Goal: Answer question/provide support: Share knowledge or assist other users

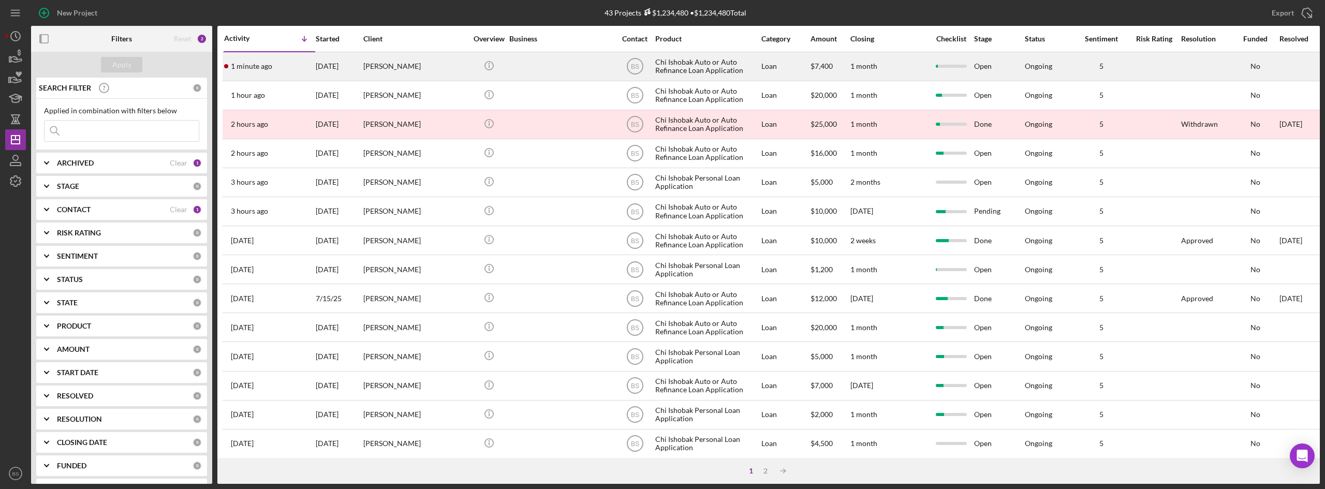
click at [285, 77] on div "1 minute ago phil alexis" at bounding box center [269, 66] width 91 height 27
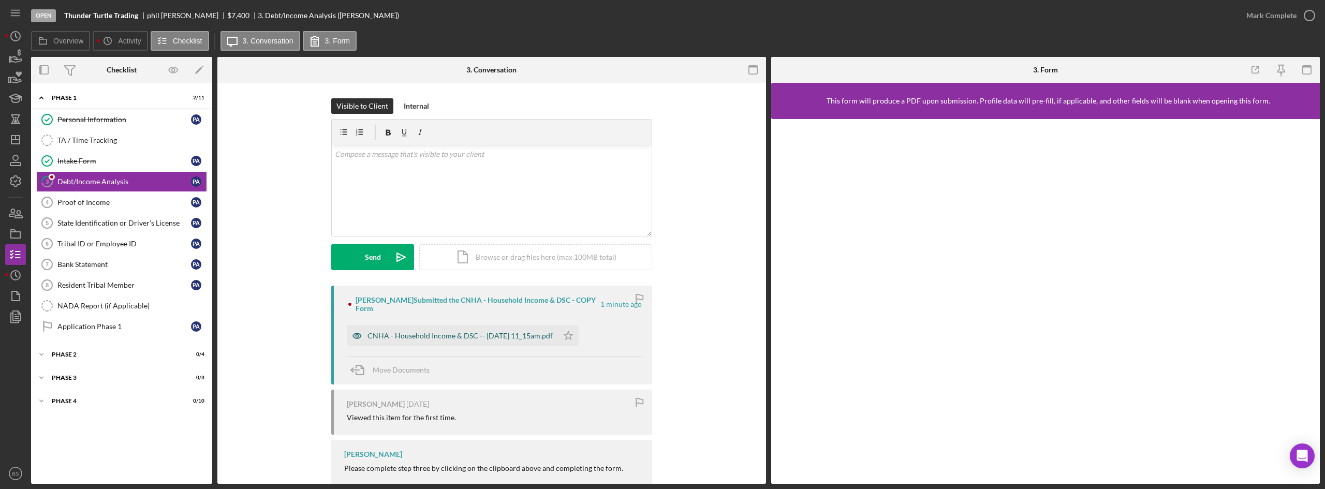
click at [458, 332] on div "CNHA - Household Income & DSC -- 2025-09-23 11_15am.pdf" at bounding box center [460, 336] width 185 height 8
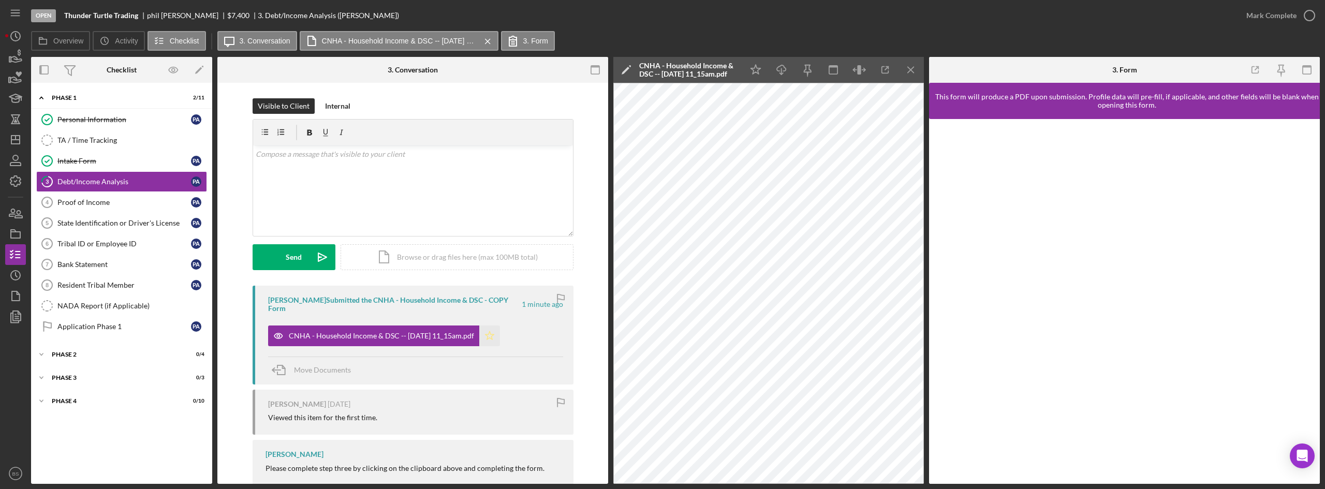
click at [500, 332] on icon "Icon/Star" at bounding box center [489, 336] width 21 height 21
click at [153, 196] on link "Proof of Income 4 Proof of Income p a" at bounding box center [121, 202] width 171 height 21
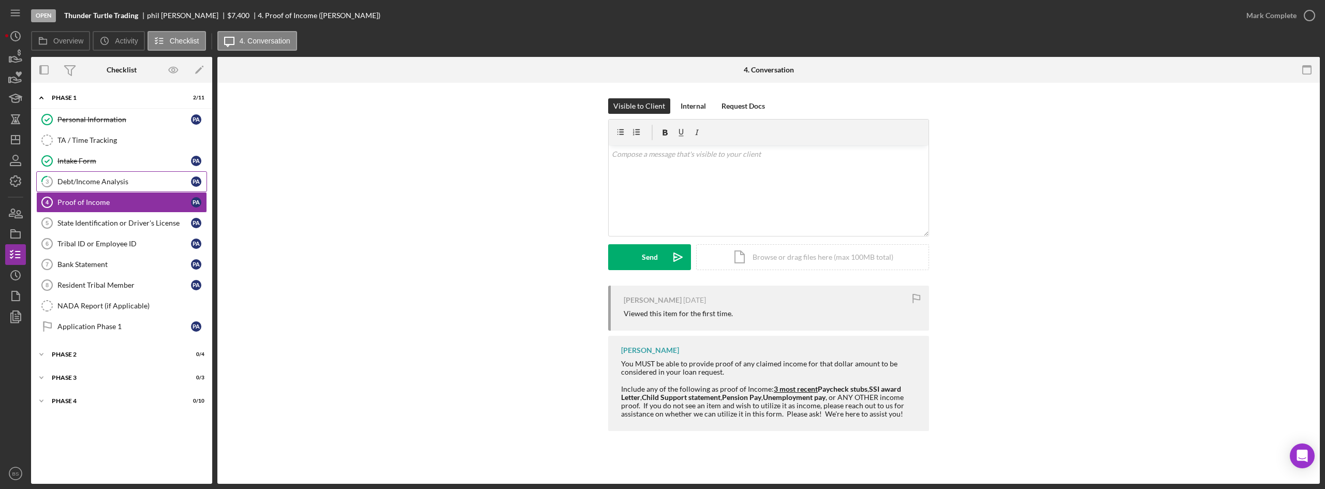
click at [156, 186] on link "3 Debt/Income Analysis p a" at bounding box center [121, 181] width 171 height 21
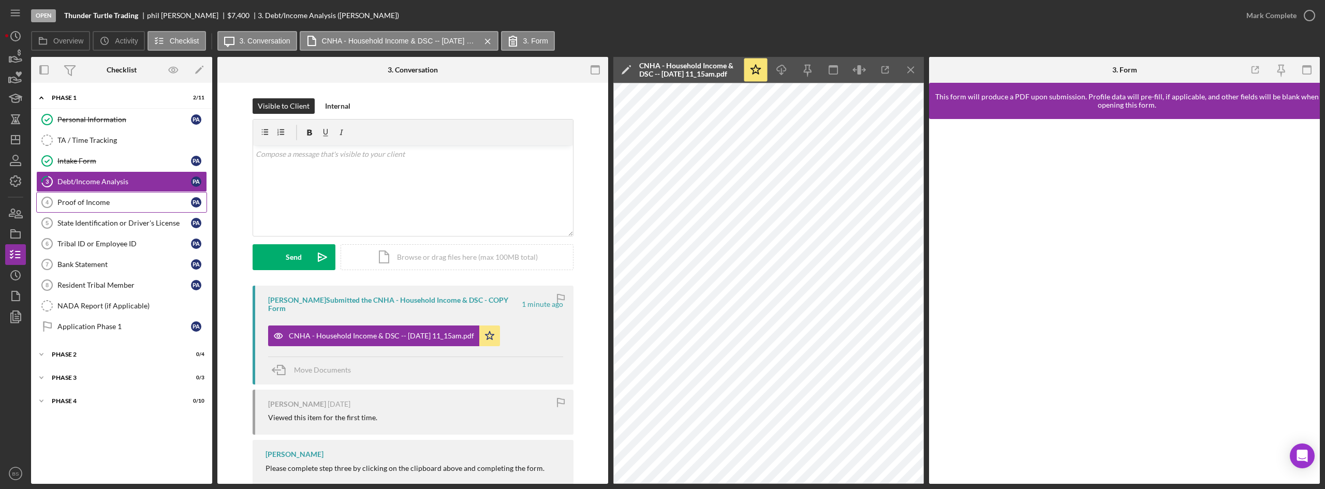
click at [134, 198] on div "Proof of Income" at bounding box center [124, 202] width 134 height 8
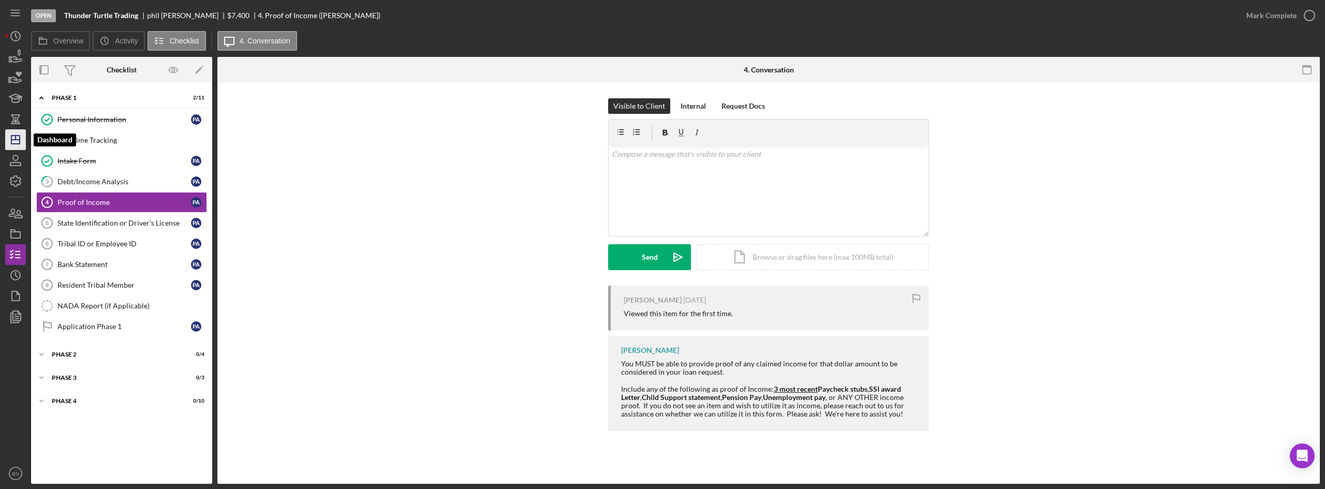
click at [25, 143] on icon "Icon/Dashboard" at bounding box center [16, 140] width 26 height 26
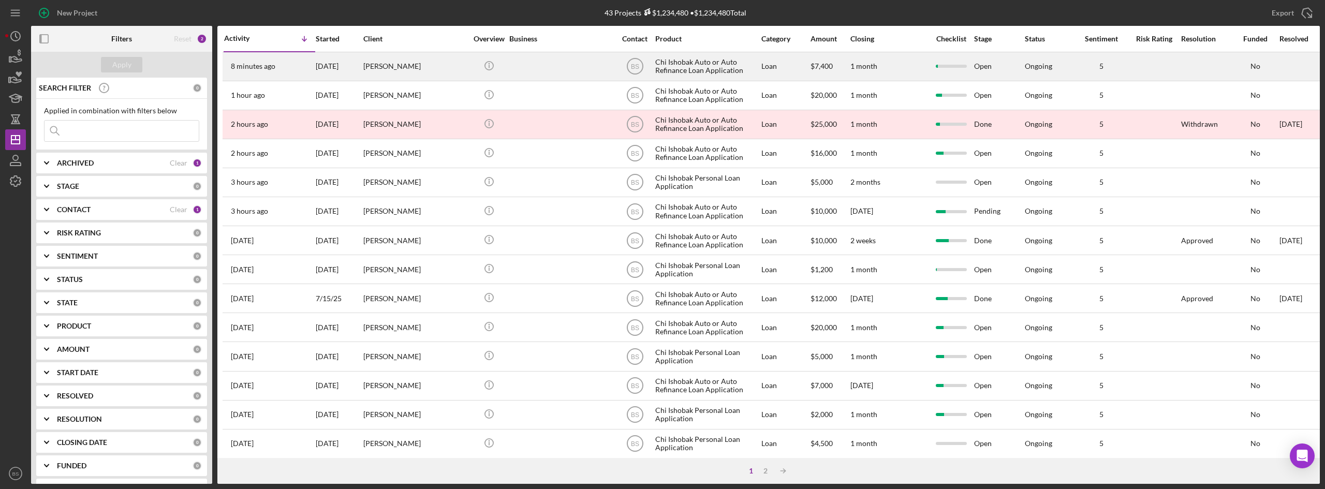
click at [414, 52] on td "[PERSON_NAME]" at bounding box center [416, 66] width 106 height 29
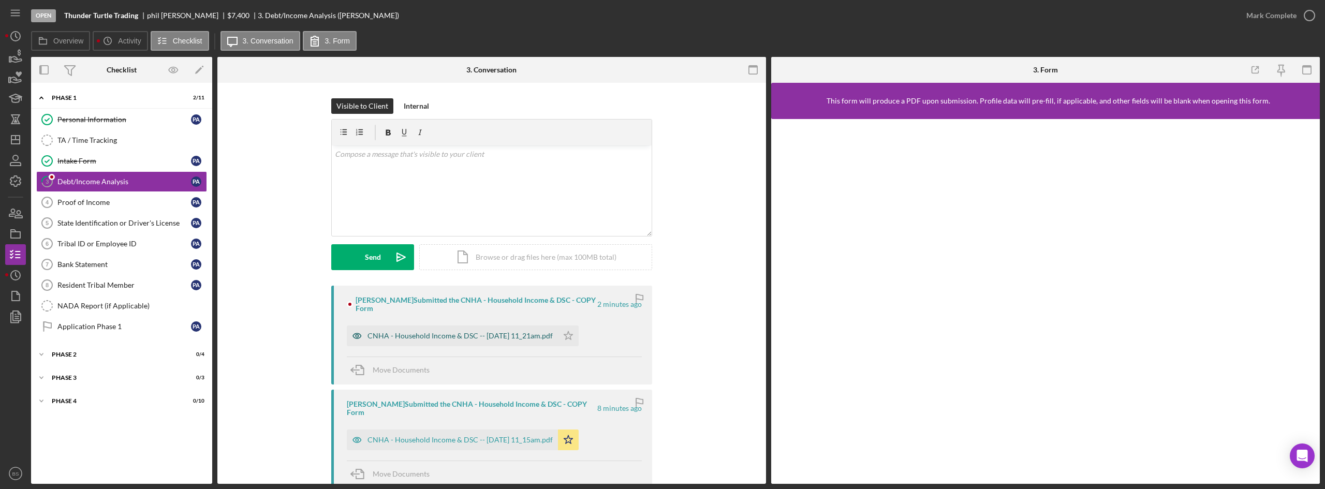
click at [518, 332] on div "CNHA - Household Income & DSC -- 2025-09-23 11_21am.pdf" at bounding box center [460, 336] width 185 height 8
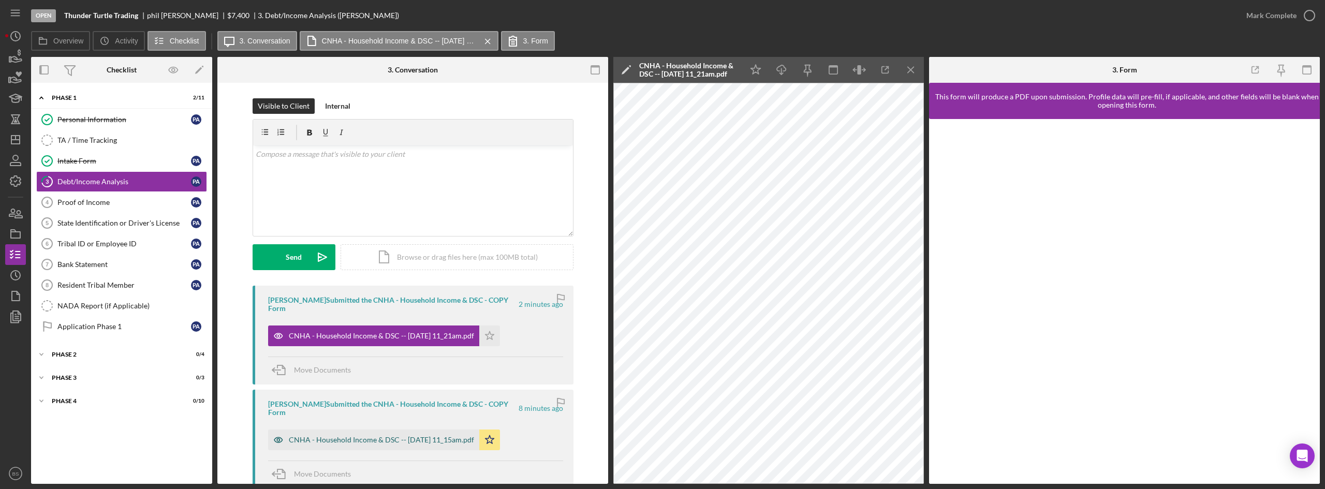
click at [447, 430] on div "CNHA - Household Income & DSC -- 2025-09-23 11_15am.pdf" at bounding box center [373, 440] width 211 height 21
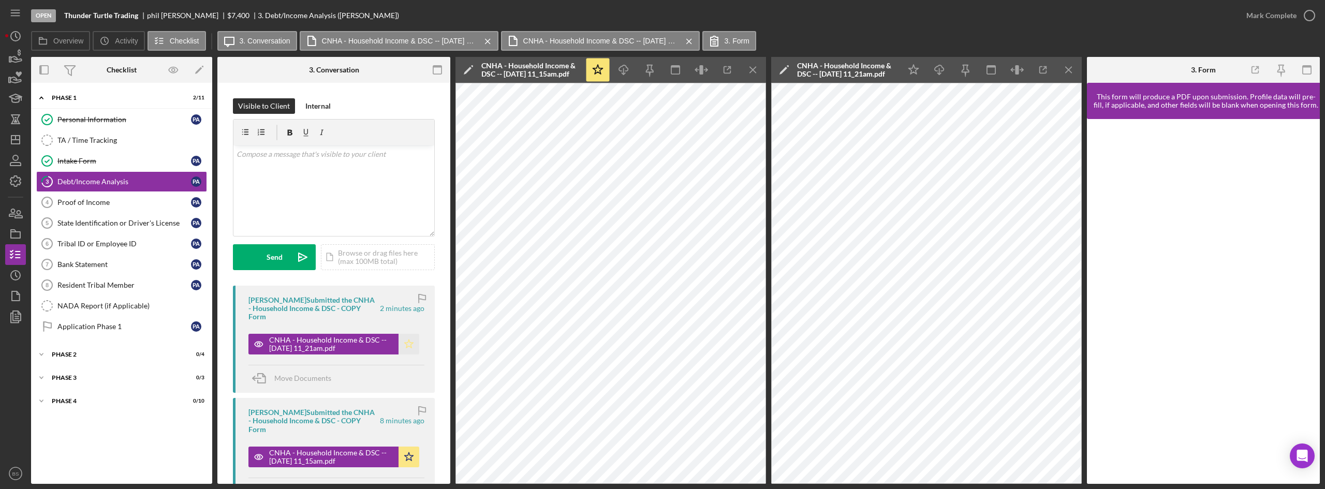
click at [401, 334] on icon "Icon/Star" at bounding box center [409, 344] width 21 height 21
click at [1266, 11] on div "Mark Complete" at bounding box center [1272, 15] width 50 height 21
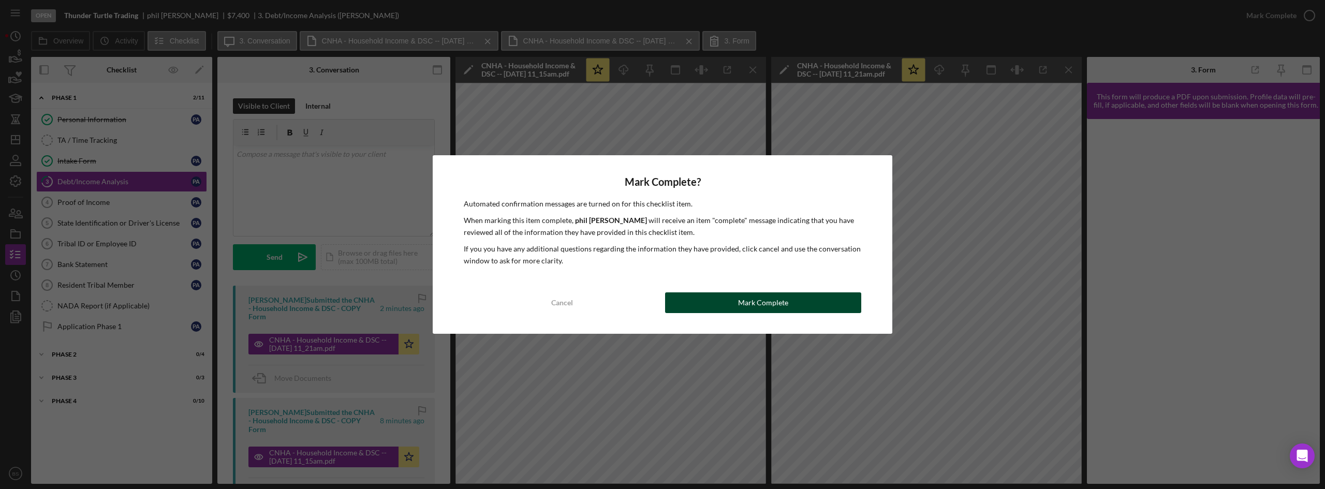
click at [741, 308] on div "Mark Complete" at bounding box center [763, 303] width 50 height 21
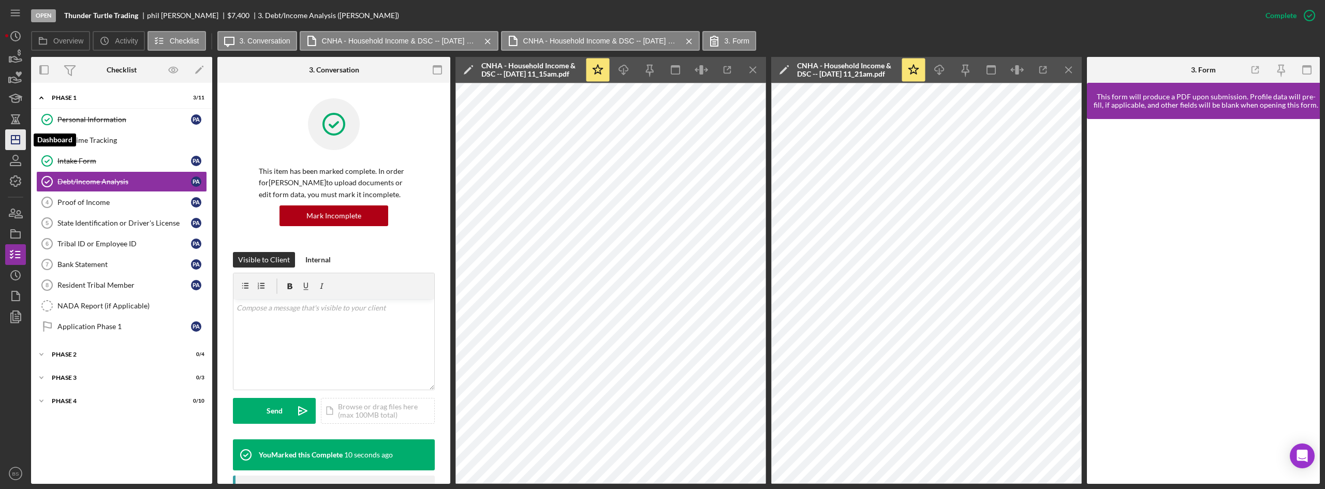
click at [21, 139] on icon "Icon/Dashboard" at bounding box center [16, 140] width 26 height 26
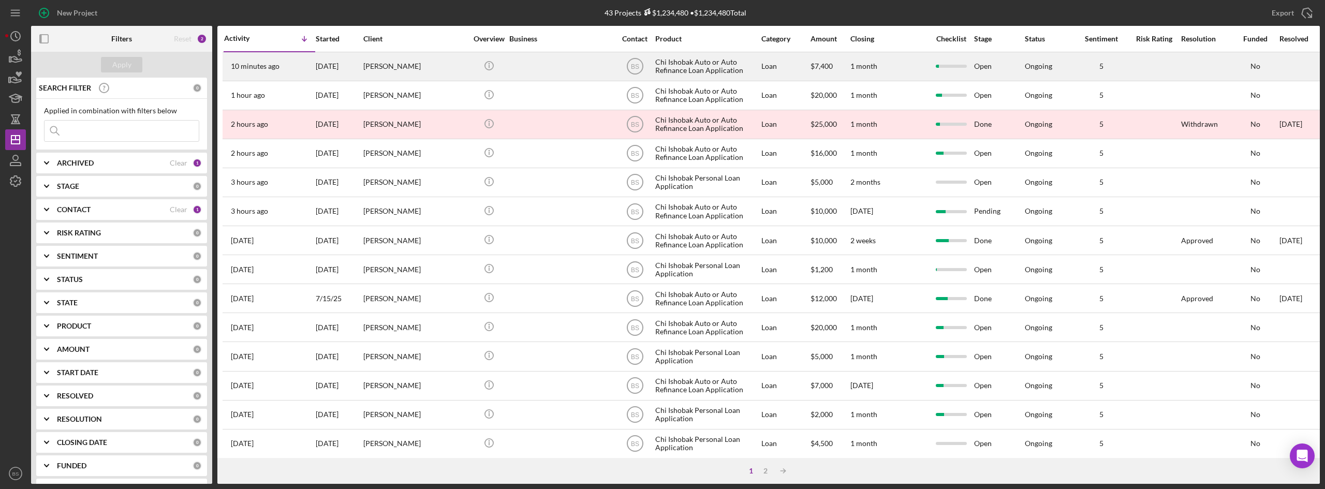
click at [317, 62] on div "[DATE]" at bounding box center [339, 66] width 47 height 27
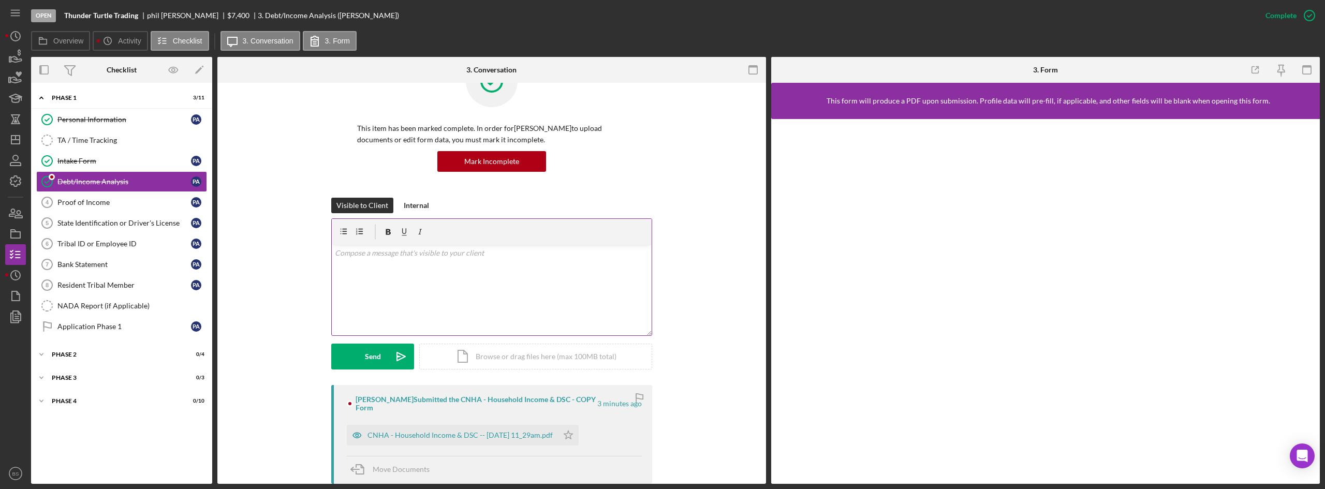
scroll to position [207, 0]
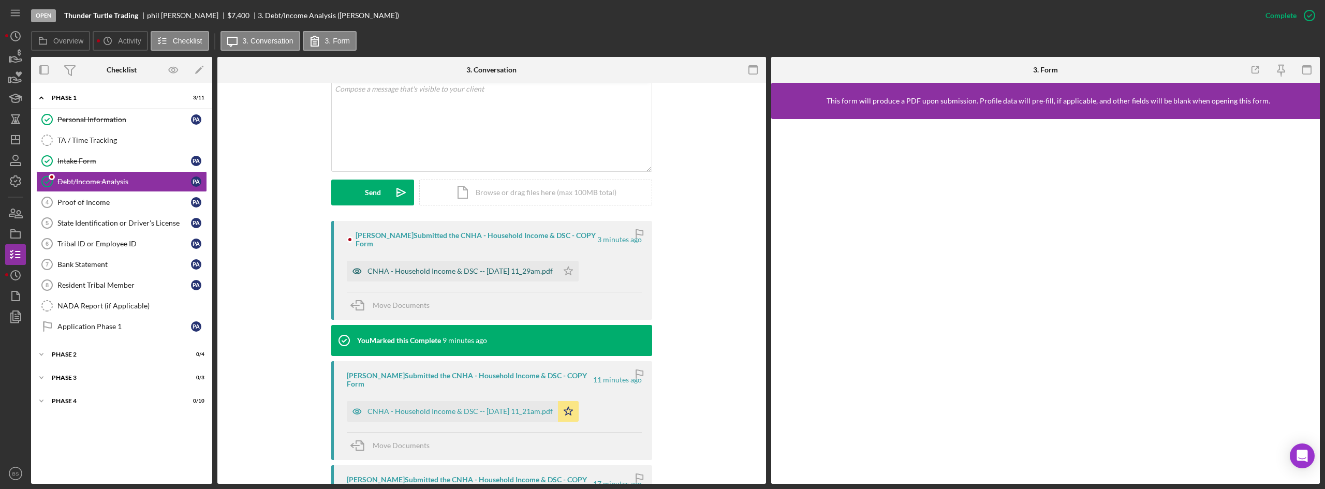
click at [506, 267] on div "CNHA - Household Income & DSC -- 2025-09-23 11_29am.pdf" at bounding box center [460, 271] width 185 height 8
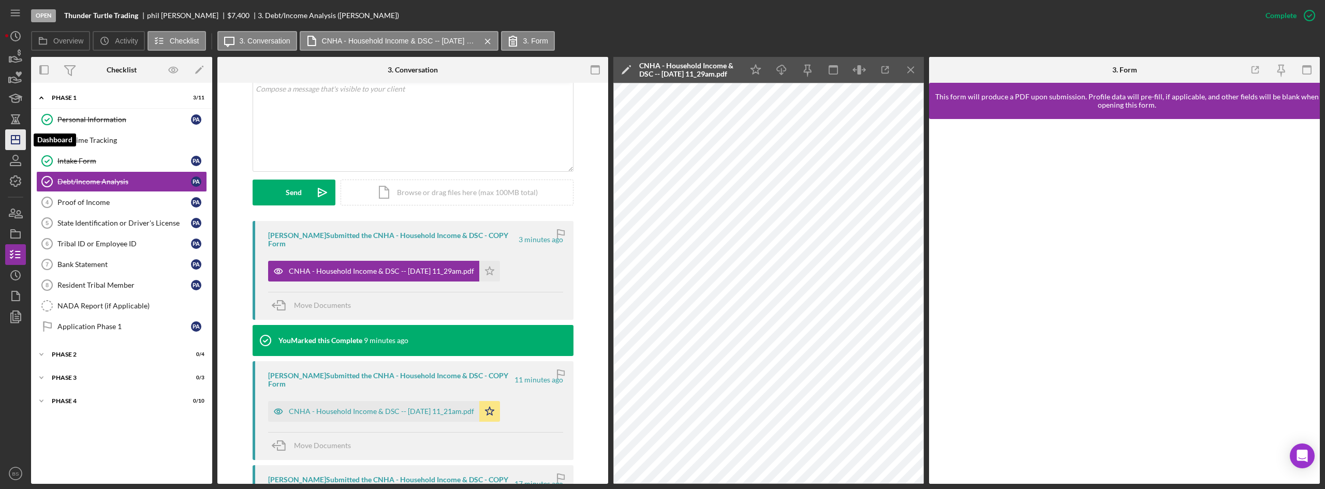
click at [15, 144] on polygon "button" at bounding box center [15, 140] width 8 height 8
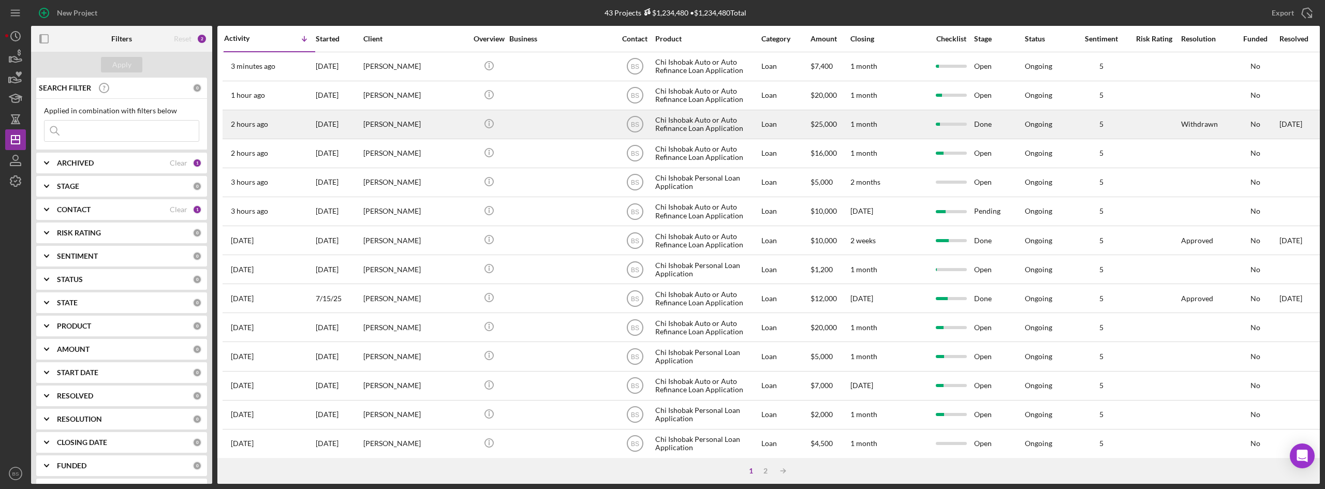
click at [279, 131] on div "2 hours ago Brandon Trickett" at bounding box center [269, 124] width 91 height 27
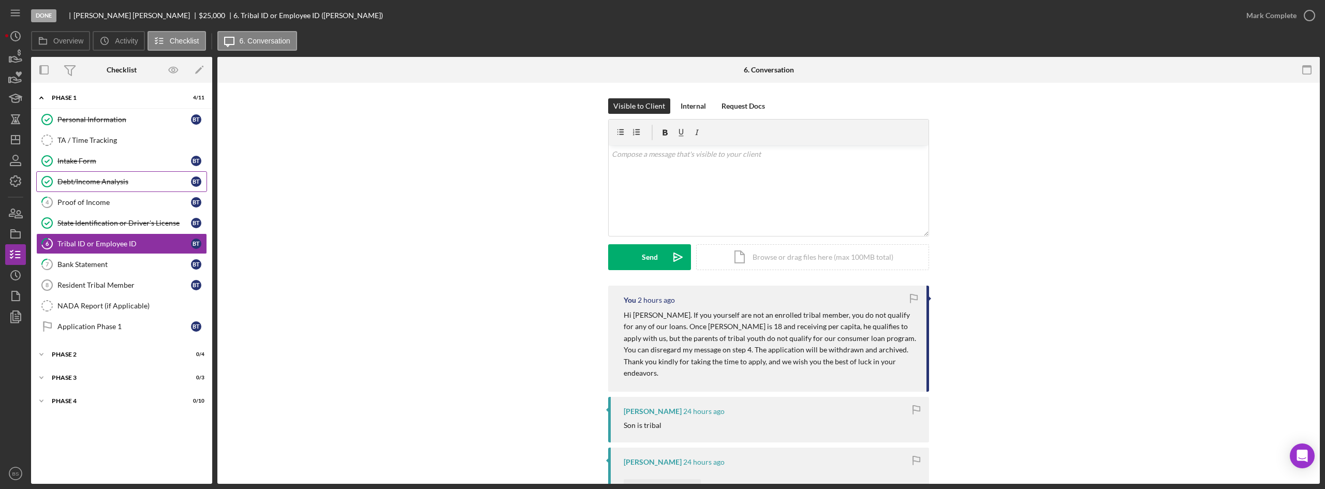
click at [75, 176] on link "Debt/Income Analysis Debt/Income Analysis B T" at bounding box center [121, 181] width 171 height 21
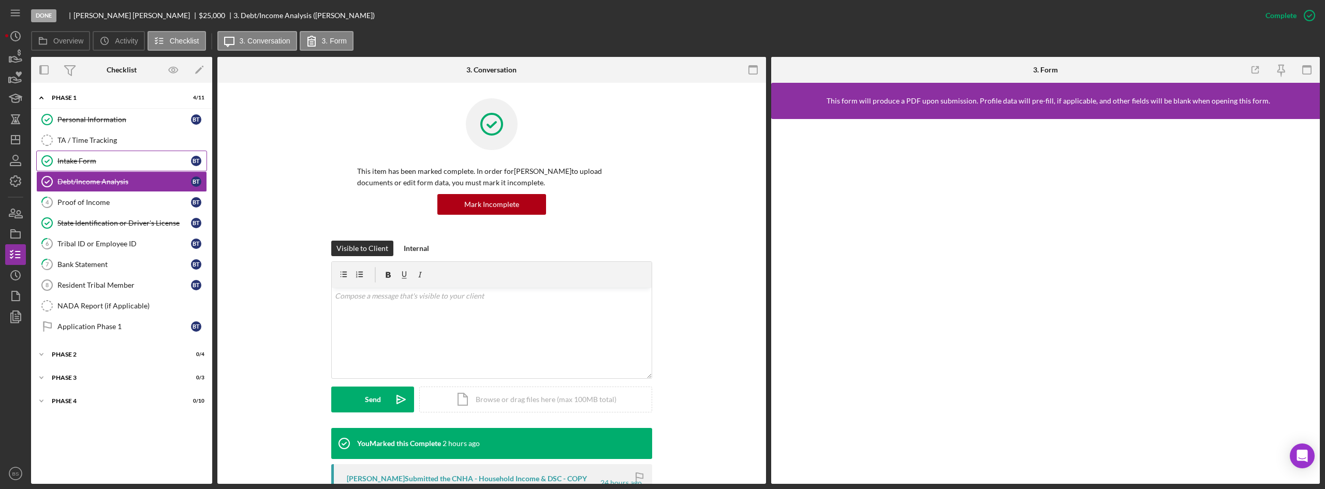
click at [92, 157] on div "Intake Form" at bounding box center [124, 161] width 134 height 8
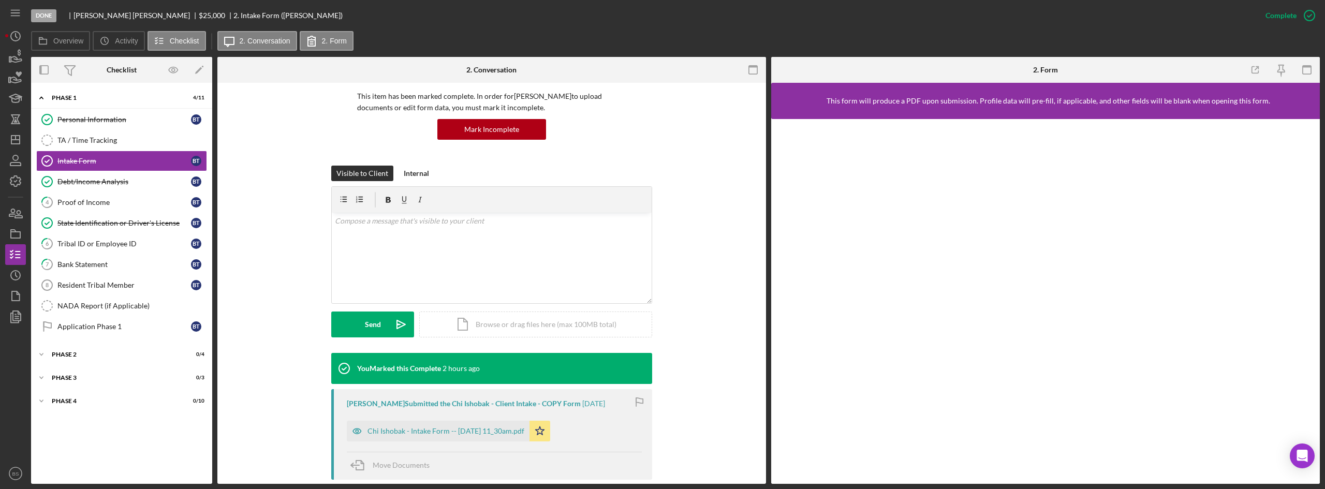
scroll to position [155, 0]
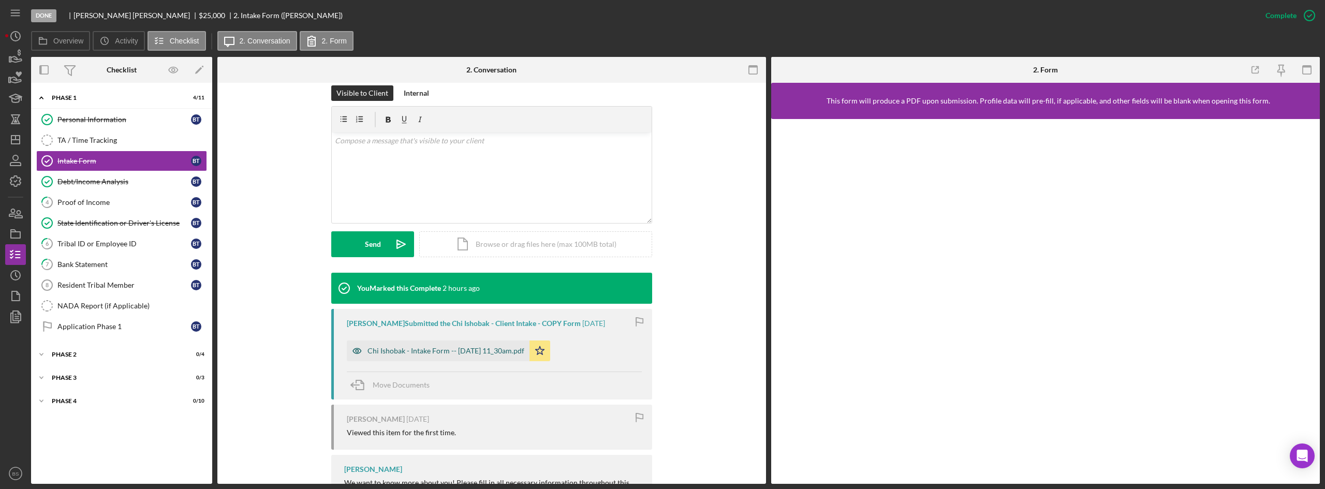
click at [507, 348] on div "Chi Ishobak - Intake Form -- 2025-09-22 11_30am.pdf" at bounding box center [446, 351] width 157 height 8
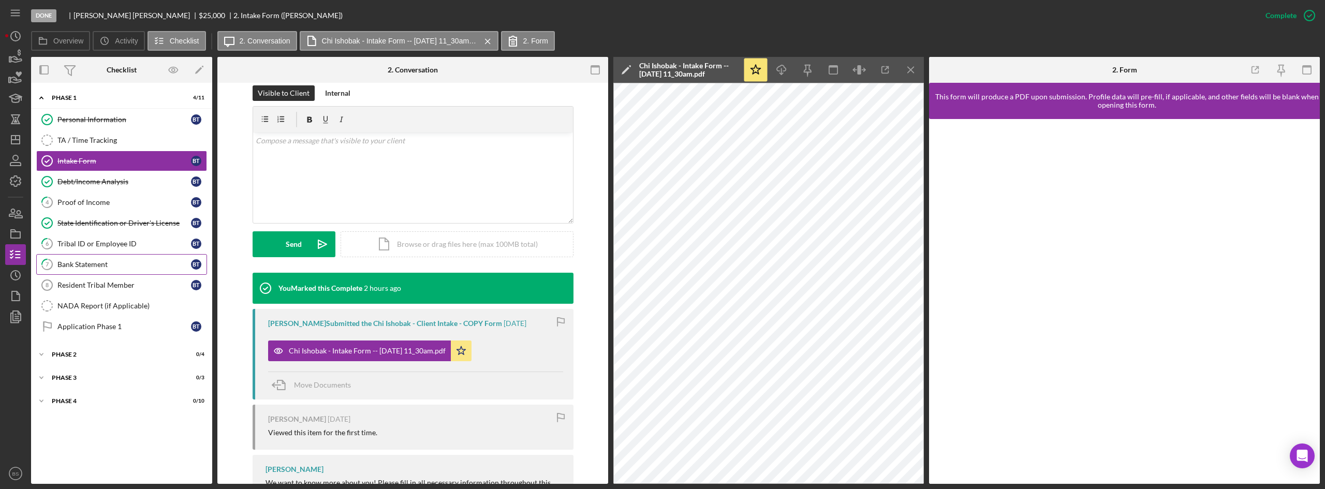
click at [126, 263] on div "Bank Statement" at bounding box center [124, 264] width 134 height 8
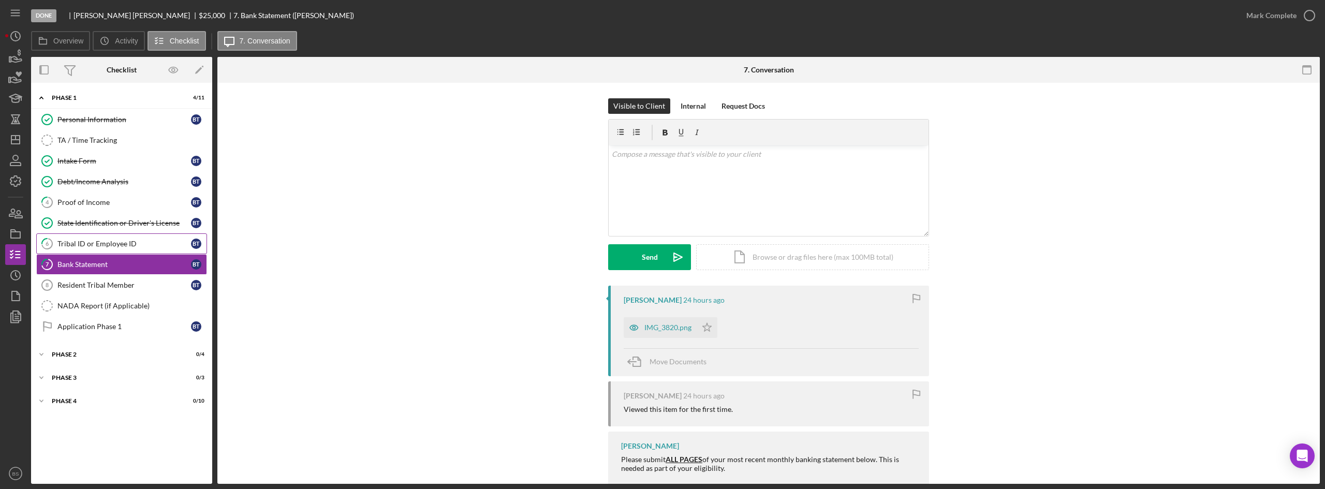
click at [133, 244] on div "Tribal ID or Employee ID" at bounding box center [124, 244] width 134 height 8
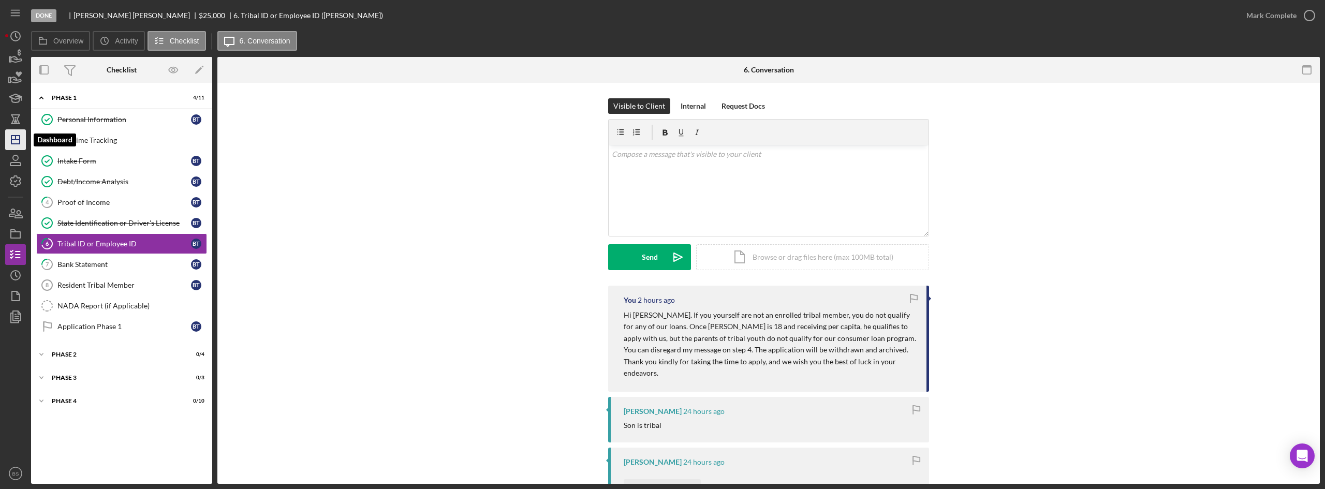
click at [20, 142] on polygon "button" at bounding box center [15, 140] width 8 height 8
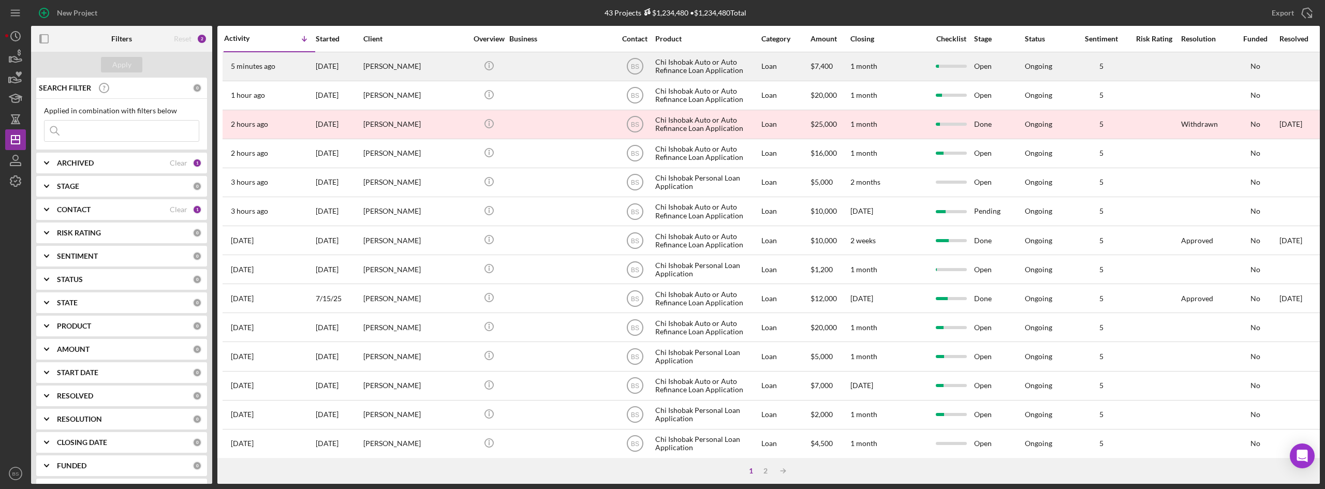
click at [302, 68] on div "5 minutes ago phil alexis" at bounding box center [269, 66] width 91 height 27
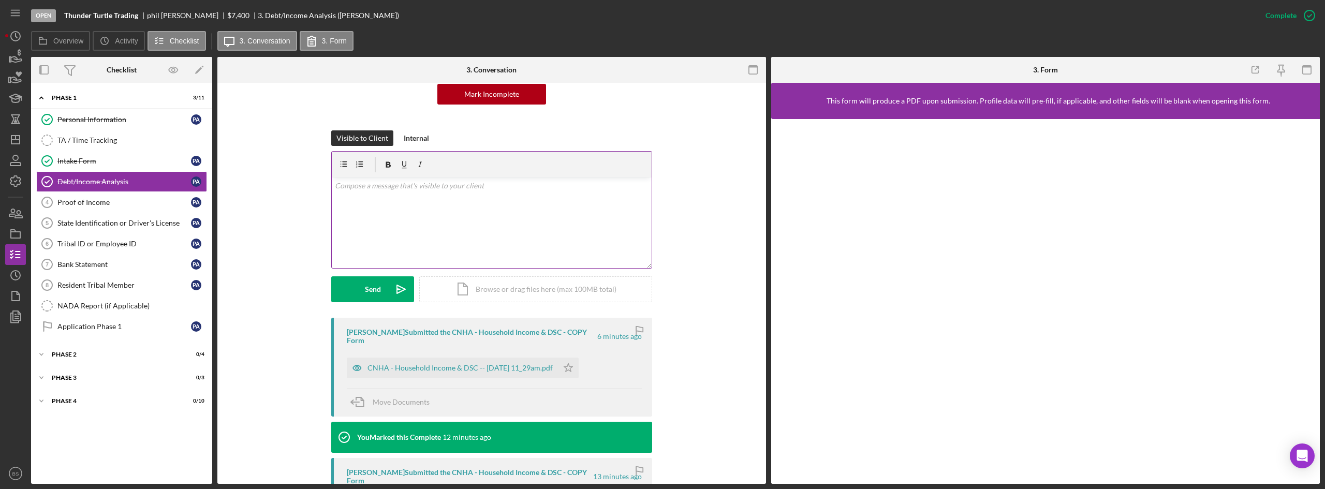
scroll to position [104, 0]
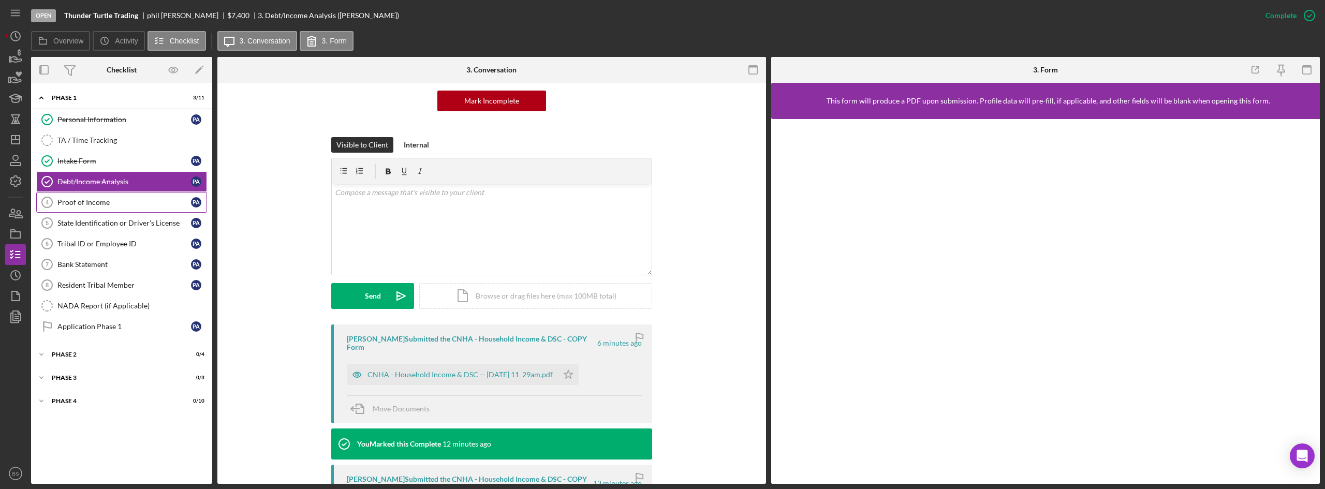
click at [168, 198] on div "Proof of Income" at bounding box center [124, 202] width 134 height 8
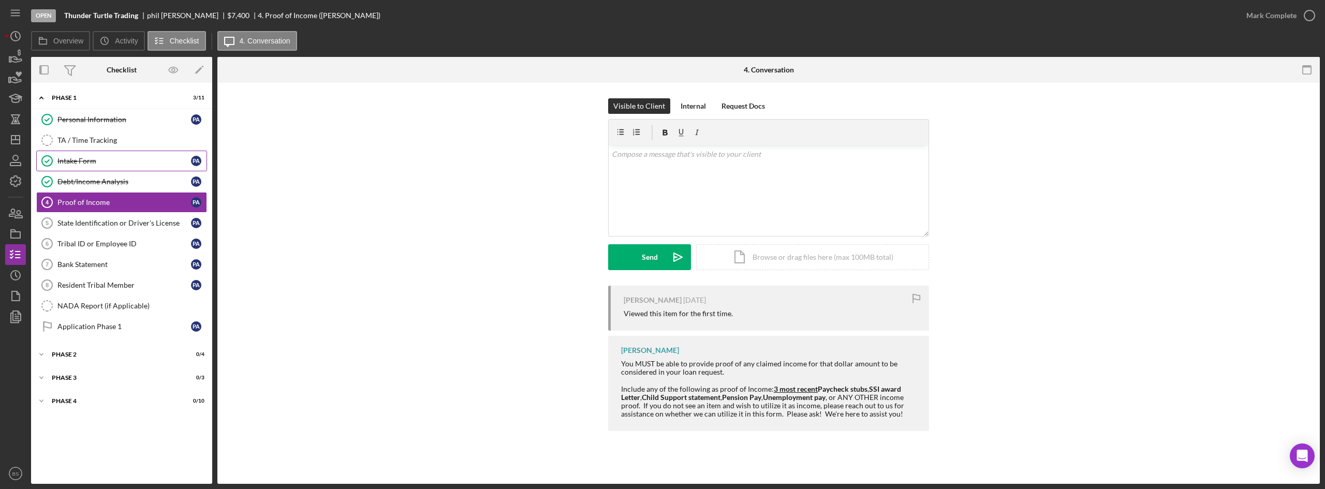
click at [123, 167] on link "Intake Form Intake Form p a" at bounding box center [121, 161] width 171 height 21
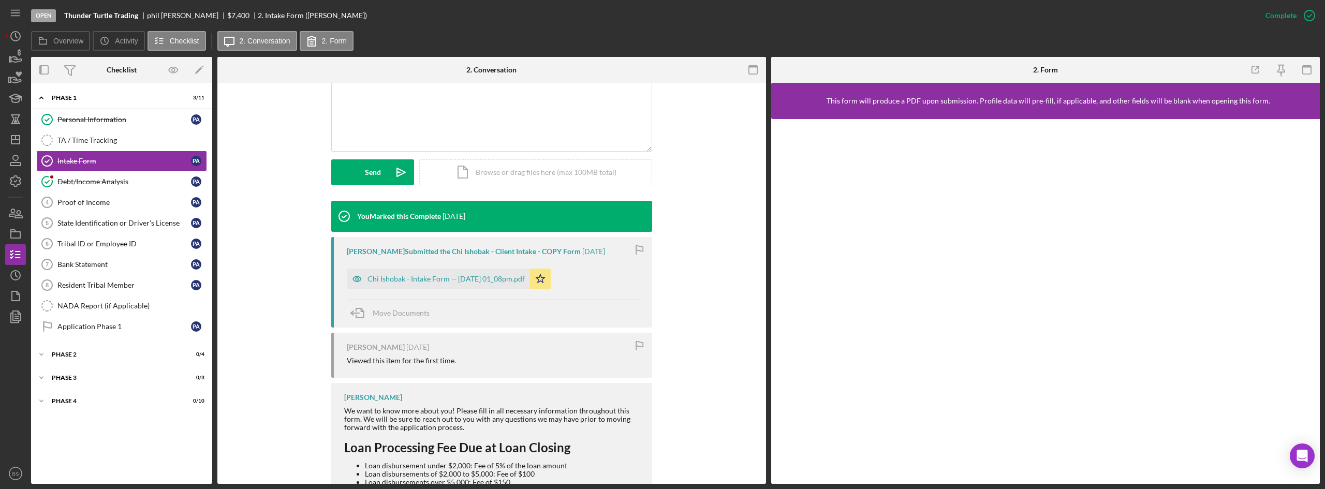
scroll to position [259, 0]
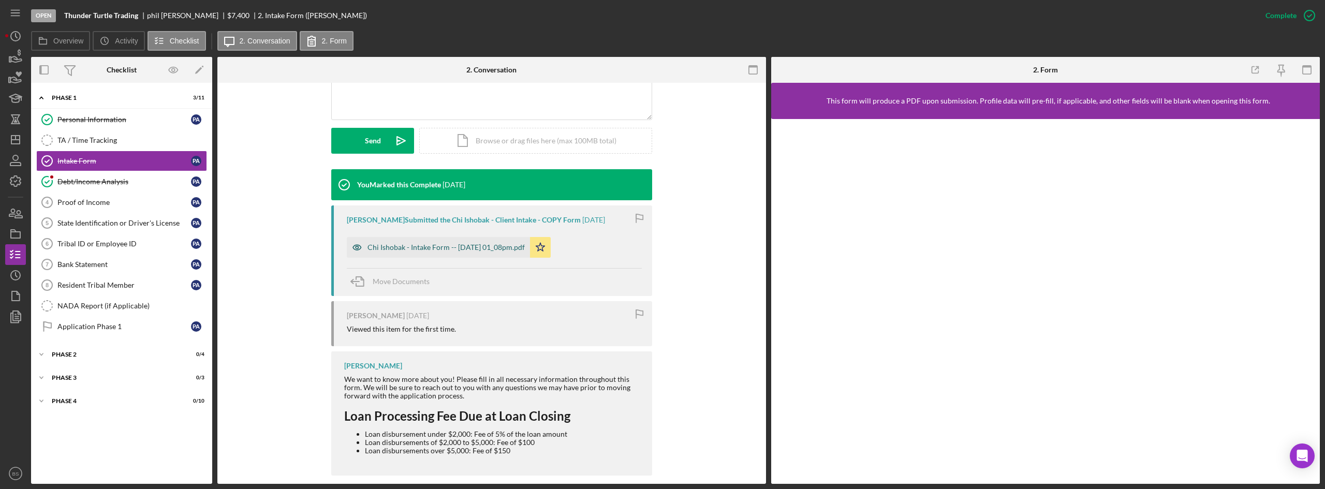
click at [494, 251] on div "Chi Ishobak - Intake Form -- 2025-09-17 01_08pm.pdf" at bounding box center [446, 247] width 157 height 8
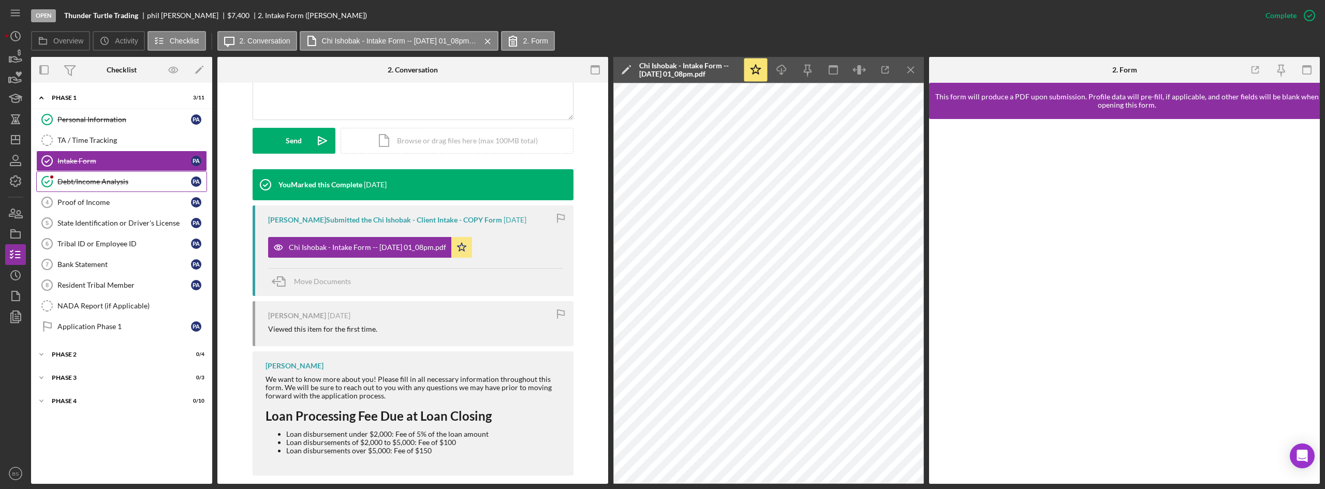
click at [142, 182] on div "Debt/Income Analysis" at bounding box center [124, 182] width 134 height 8
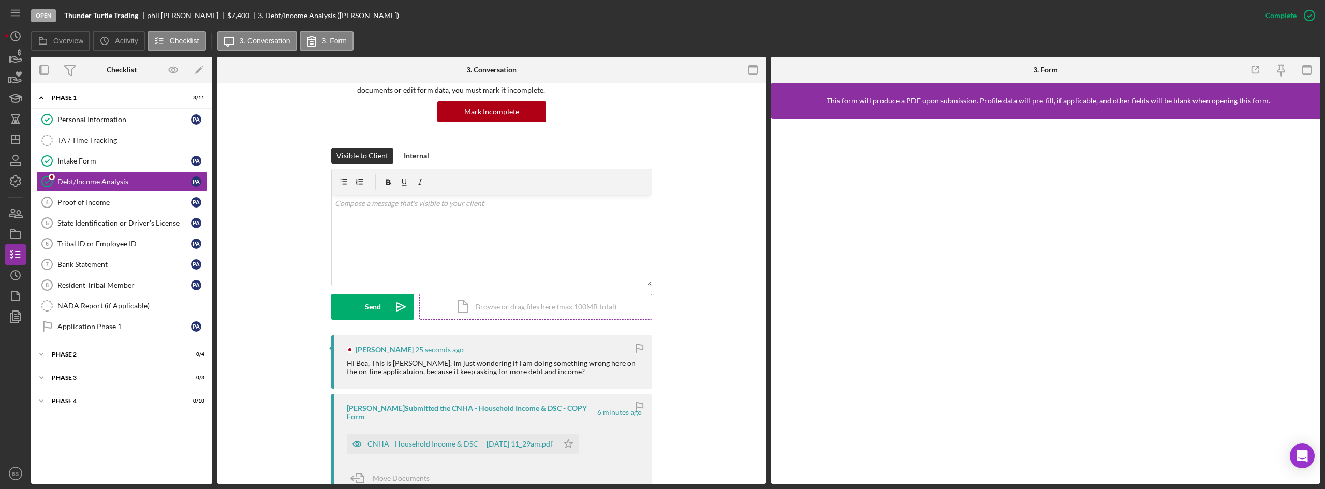
scroll to position [104, 0]
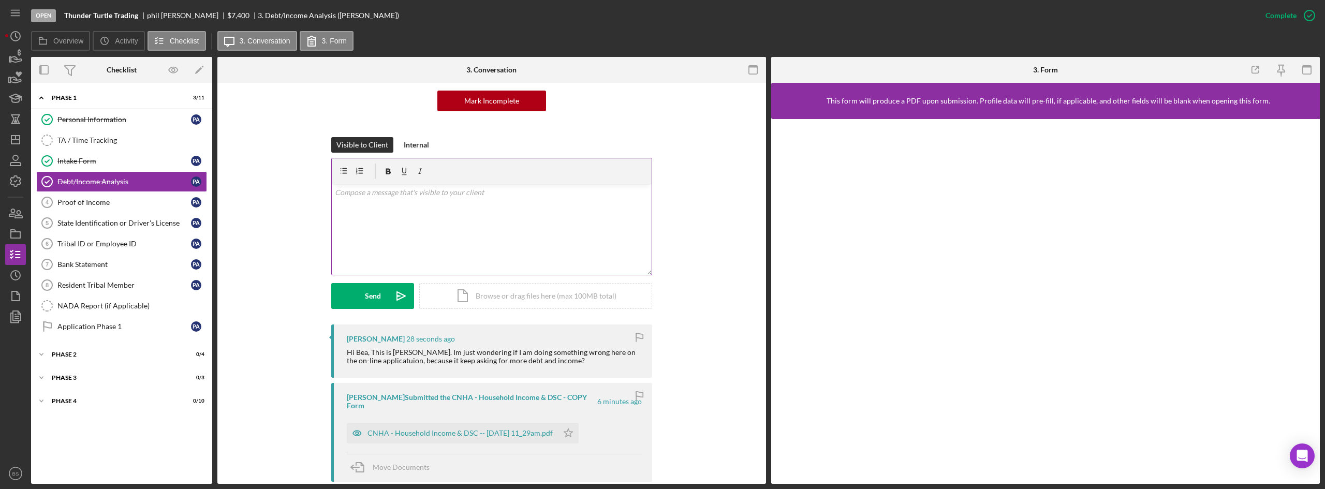
click at [514, 225] on div "v Color teal Color pink Remove color Add row above Add row below Add column bef…" at bounding box center [492, 229] width 320 height 91
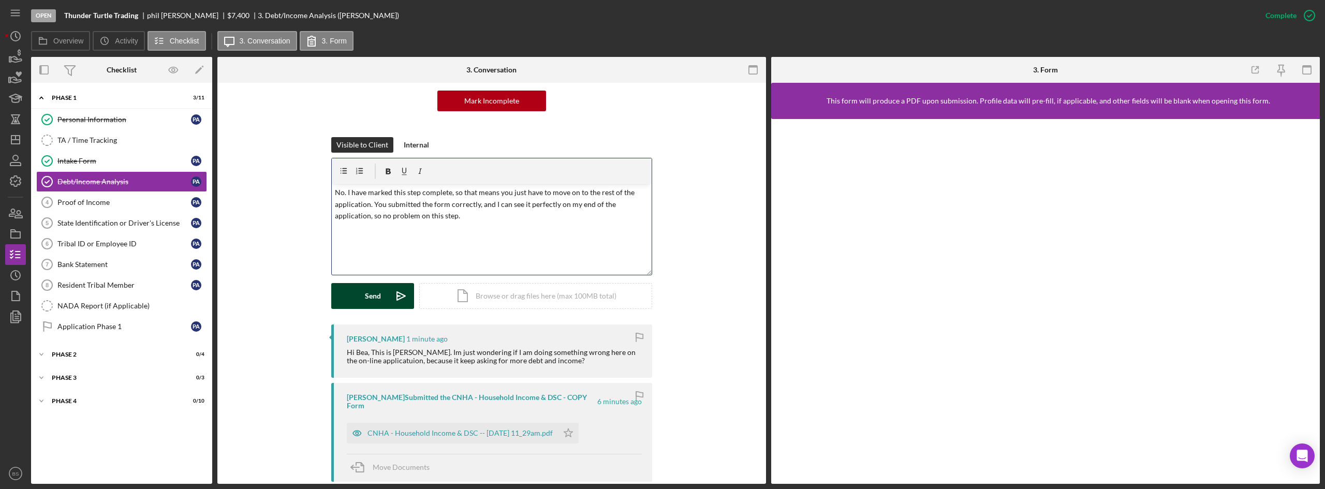
click at [400, 304] on icon "Icon/icon-invite-send" at bounding box center [401, 296] width 26 height 26
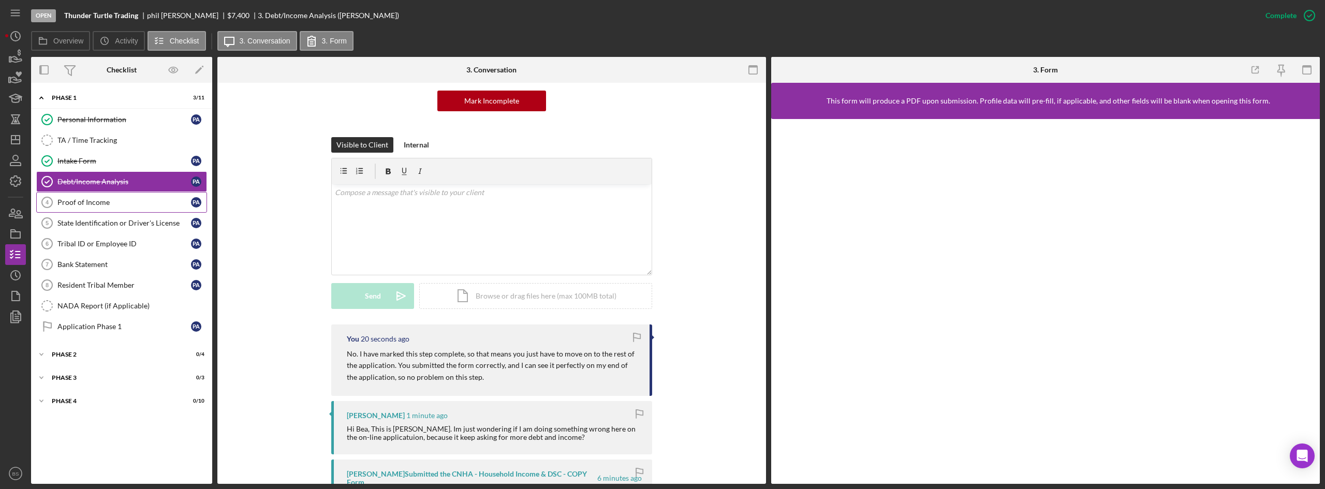
click at [180, 205] on div "Proof of Income" at bounding box center [124, 202] width 134 height 8
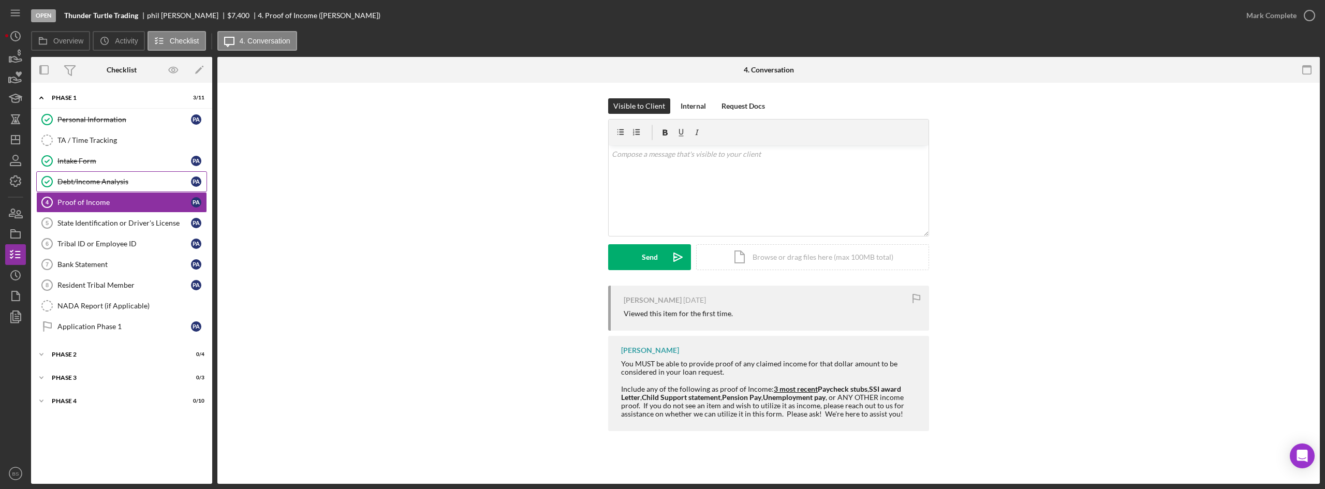
click at [140, 178] on div "Debt/Income Analysis" at bounding box center [124, 182] width 134 height 8
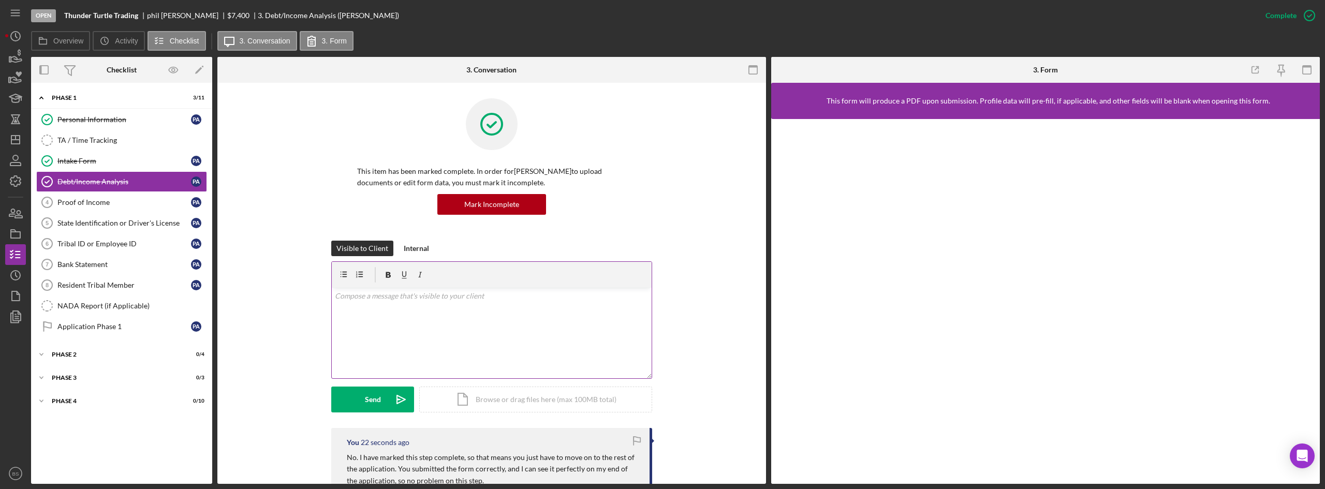
click at [452, 288] on div "v Color teal Color pink Remove color Add row above Add row below Add column bef…" at bounding box center [492, 333] width 320 height 91
drag, startPoint x: 576, startPoint y: 293, endPoint x: 326, endPoint y: 296, distance: 250.1
click at [326, 296] on div "Visible to Client Internal v Color teal Color pink Remove color Add row above A…" at bounding box center [492, 334] width 518 height 187
click at [39, 200] on icon "Proof of Income 4" at bounding box center [47, 202] width 26 height 26
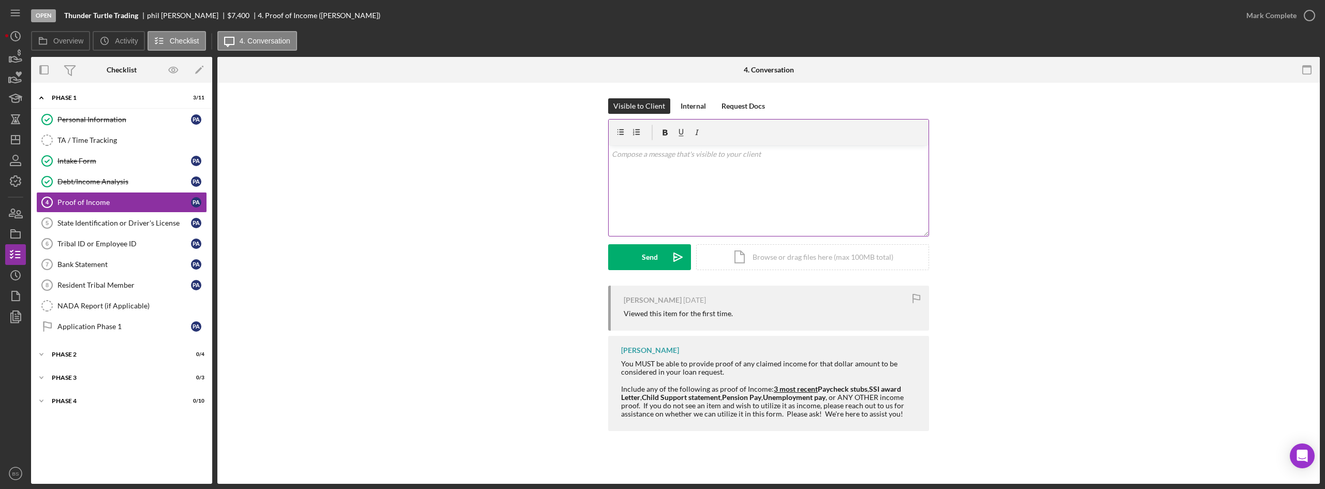
click at [672, 218] on div "v Color teal Color pink Remove color Add row above Add row below Add column bef…" at bounding box center [769, 190] width 320 height 91
click at [663, 264] on button "Send Icon/icon-invite-send" at bounding box center [649, 257] width 83 height 26
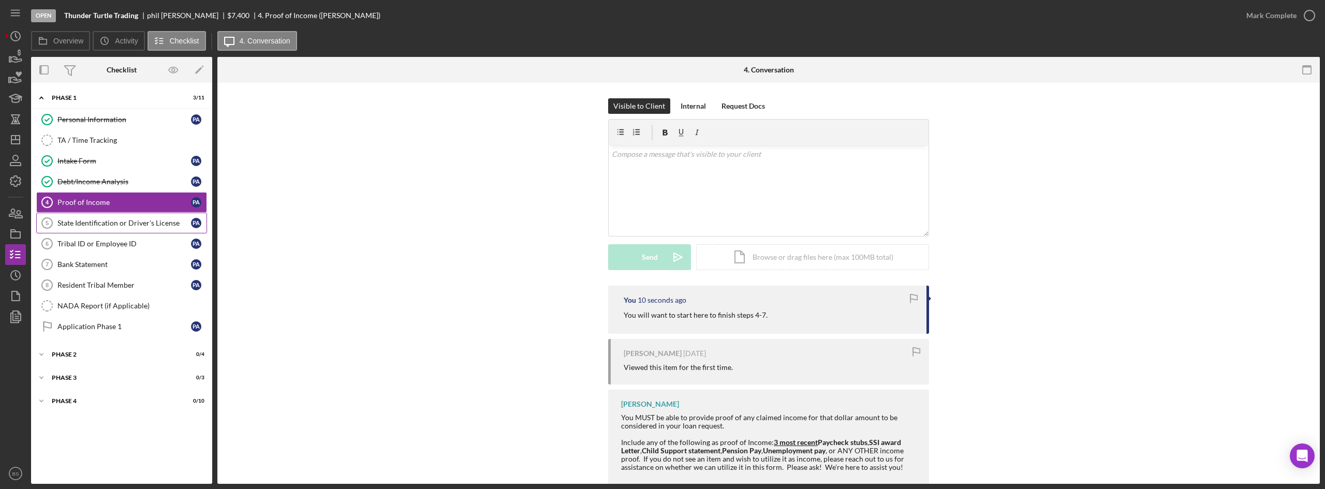
click at [101, 227] on div "State Identification or Driver's License" at bounding box center [124, 223] width 134 height 8
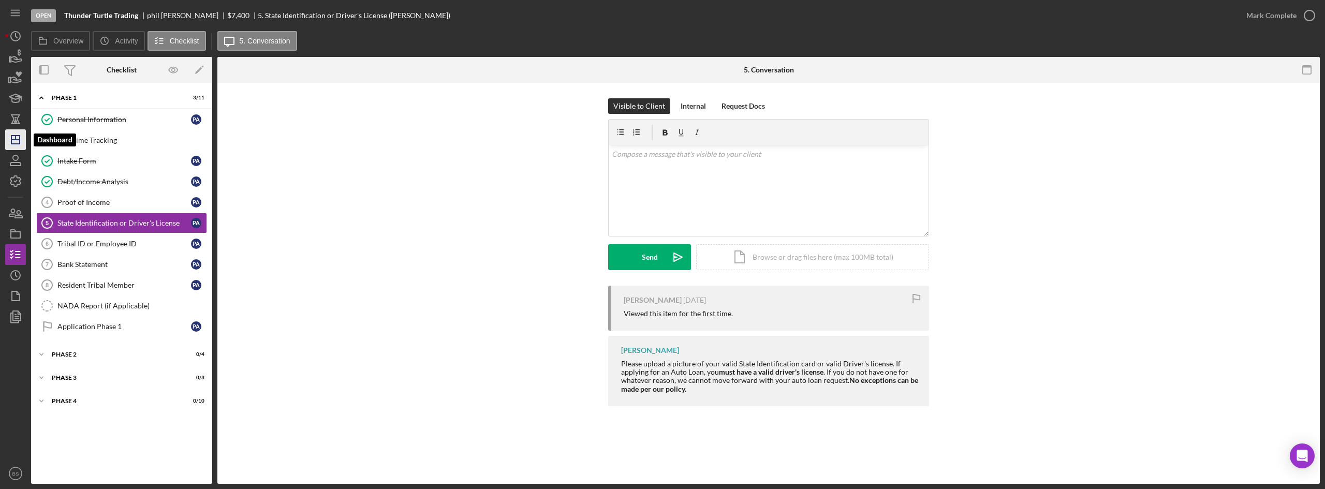
click at [14, 142] on icon "Icon/Dashboard" at bounding box center [16, 140] width 26 height 26
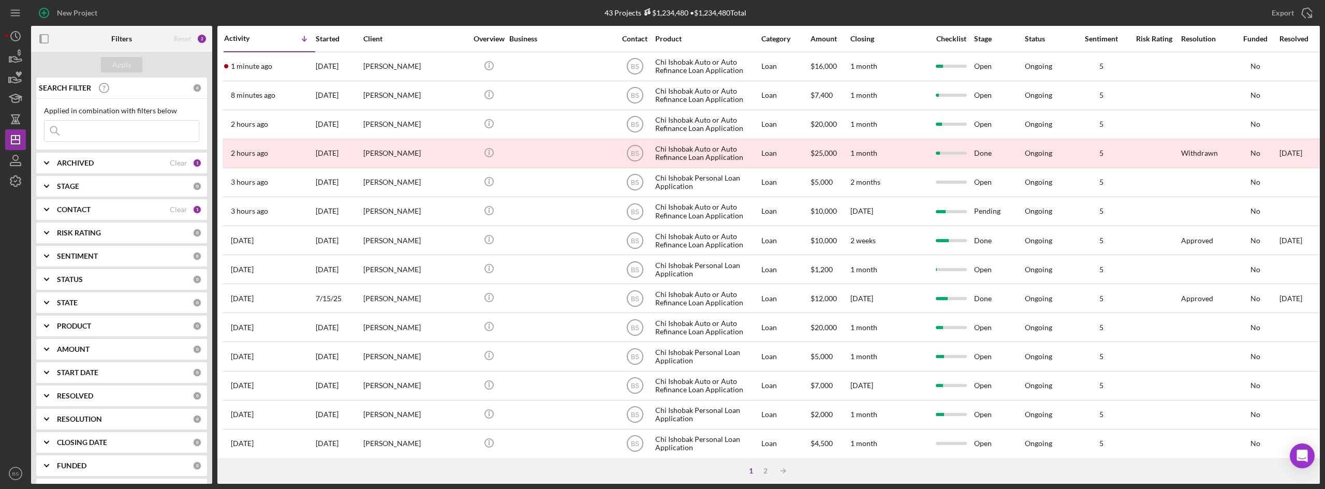
click at [301, 70] on div "1 minute ago Victoria Gonzales" at bounding box center [269, 66] width 91 height 27
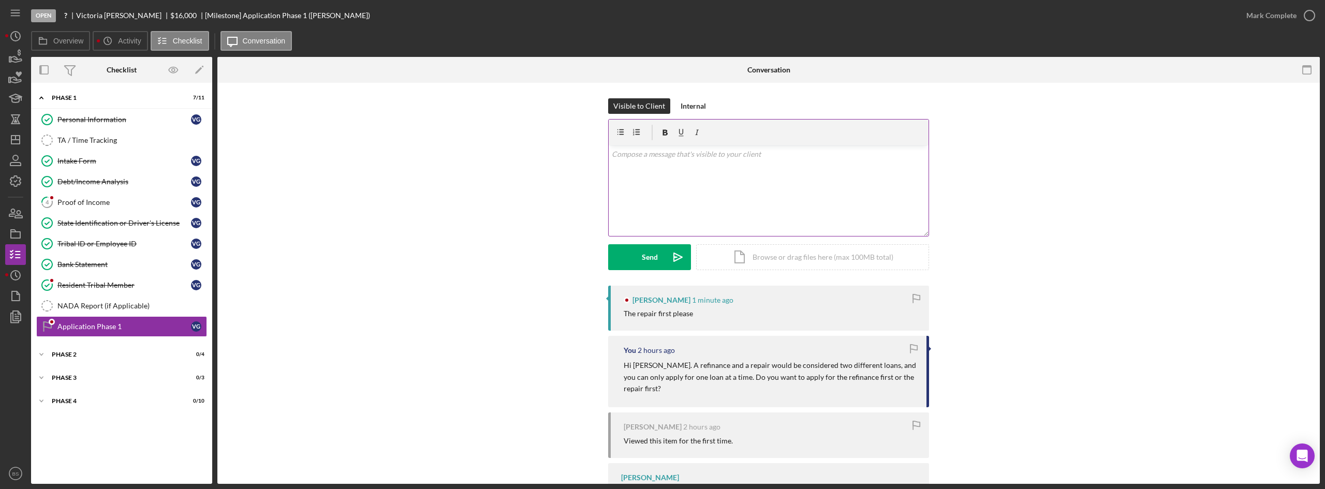
click at [717, 156] on p at bounding box center [769, 154] width 314 height 11
click at [134, 206] on div "Proof of Income" at bounding box center [124, 202] width 134 height 8
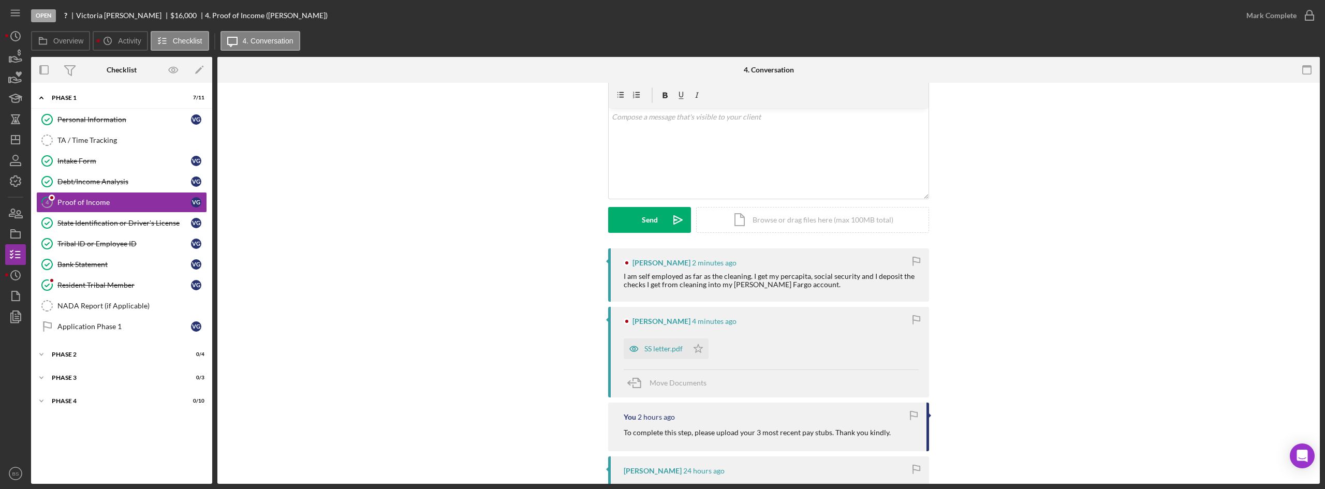
scroll to position [52, 0]
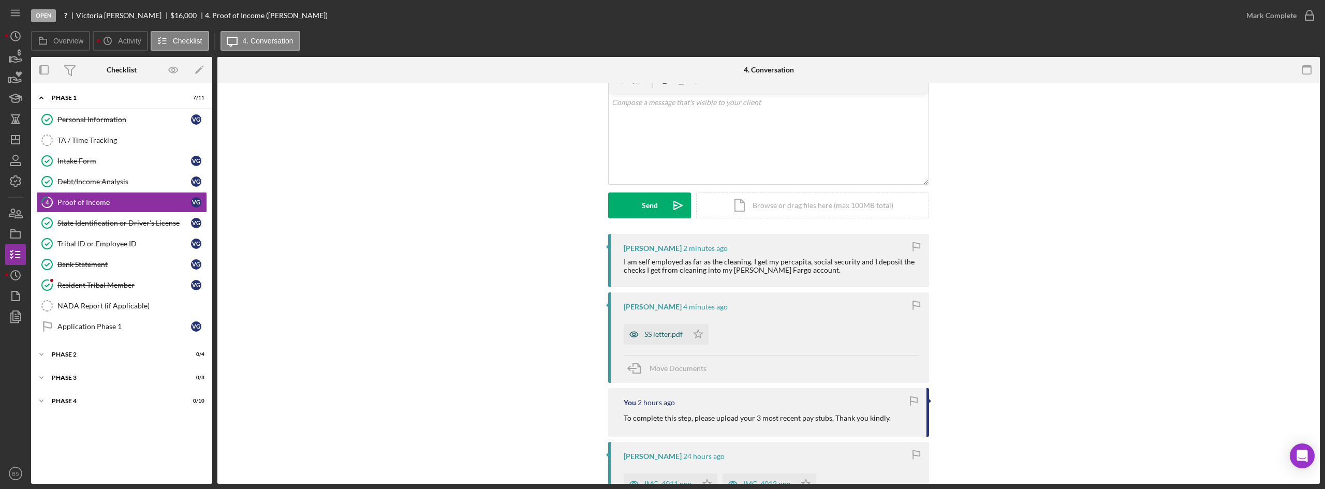
click at [651, 329] on div "SS letter.pdf" at bounding box center [656, 334] width 64 height 21
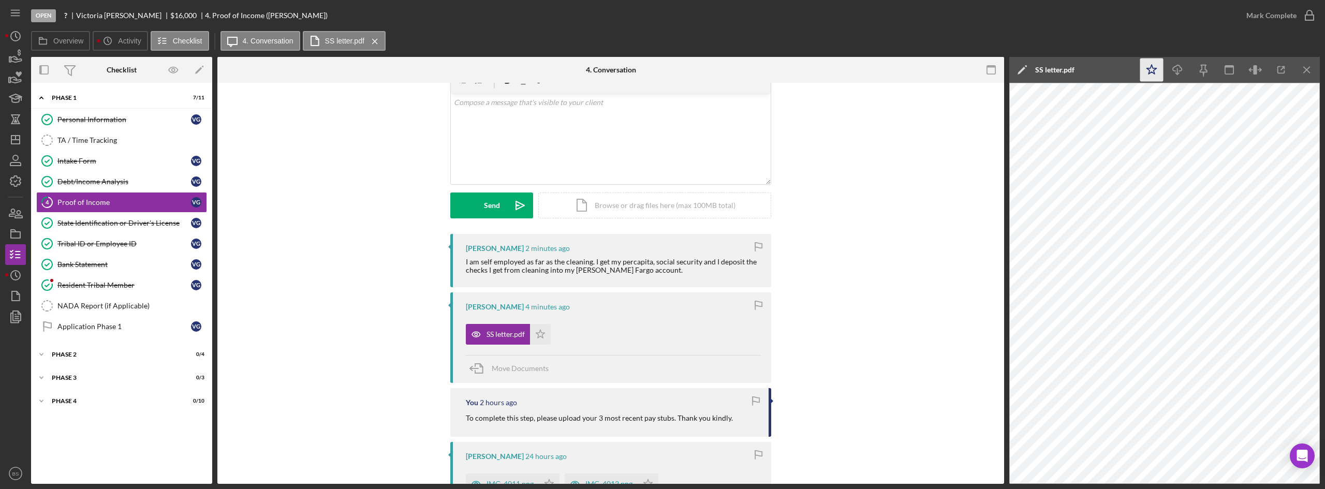
click at [1151, 64] on icon "Icon/Star" at bounding box center [1152, 70] width 23 height 23
click at [672, 149] on div "v Color teal Color pink Remove color Add row above Add row below Add column bef…" at bounding box center [611, 139] width 320 height 91
click at [532, 106] on p "Sounds good. For self employed applicants, we need 3 months of Profit/Loss stat…" at bounding box center [611, 108] width 314 height 23
click at [669, 121] on div "v Color teal Color pink Remove color Add row above Add row below Add column bef…" at bounding box center [611, 139] width 320 height 91
click at [591, 104] on p "Sounds good. For self-employed applicants, we need 3 months of Profit/Loss stat…" at bounding box center [611, 108] width 314 height 23
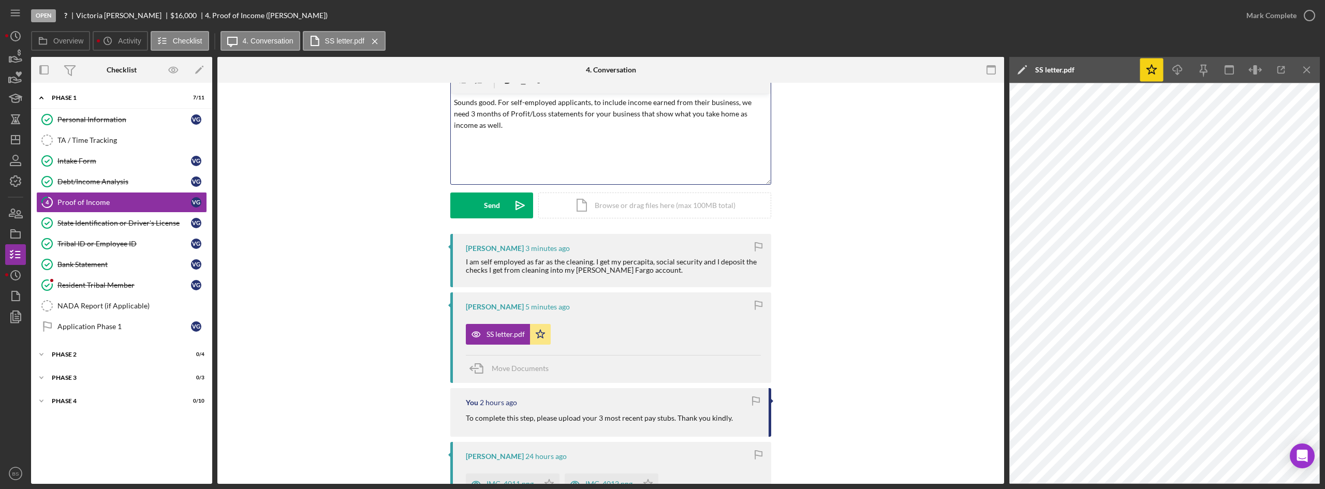
click at [588, 118] on p "Sounds good. For self-employed applicants, to include income earned from their …" at bounding box center [611, 114] width 314 height 35
click at [630, 116] on p "Sounds good. For self-employed applicants, to include income earned from their …" at bounding box center [611, 114] width 314 height 35
click at [497, 213] on div "Send" at bounding box center [492, 206] width 16 height 26
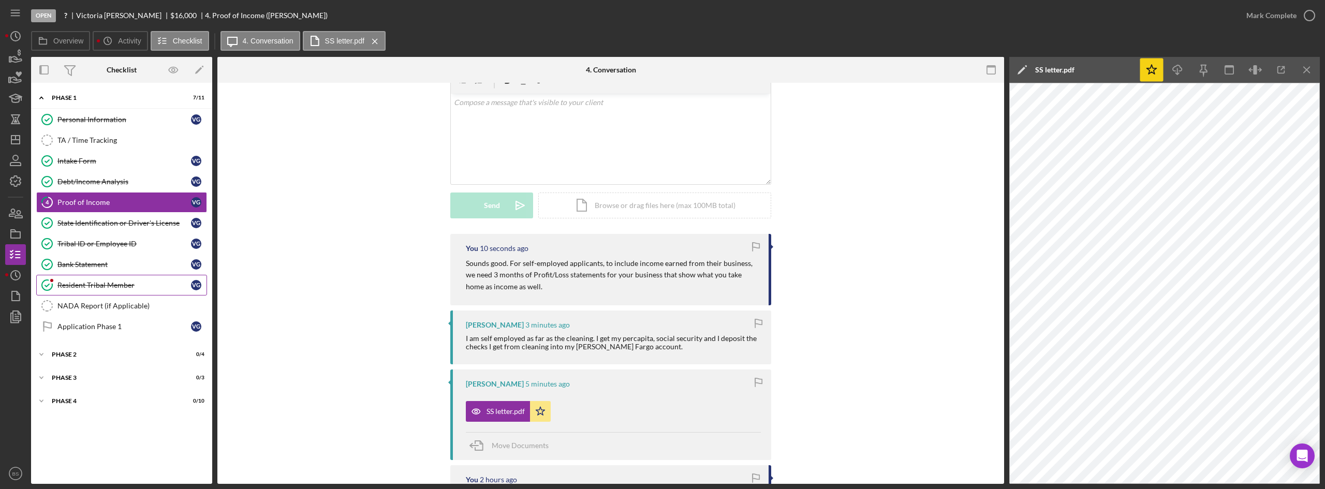
click at [150, 288] on div "Resident Tribal Member" at bounding box center [124, 285] width 134 height 8
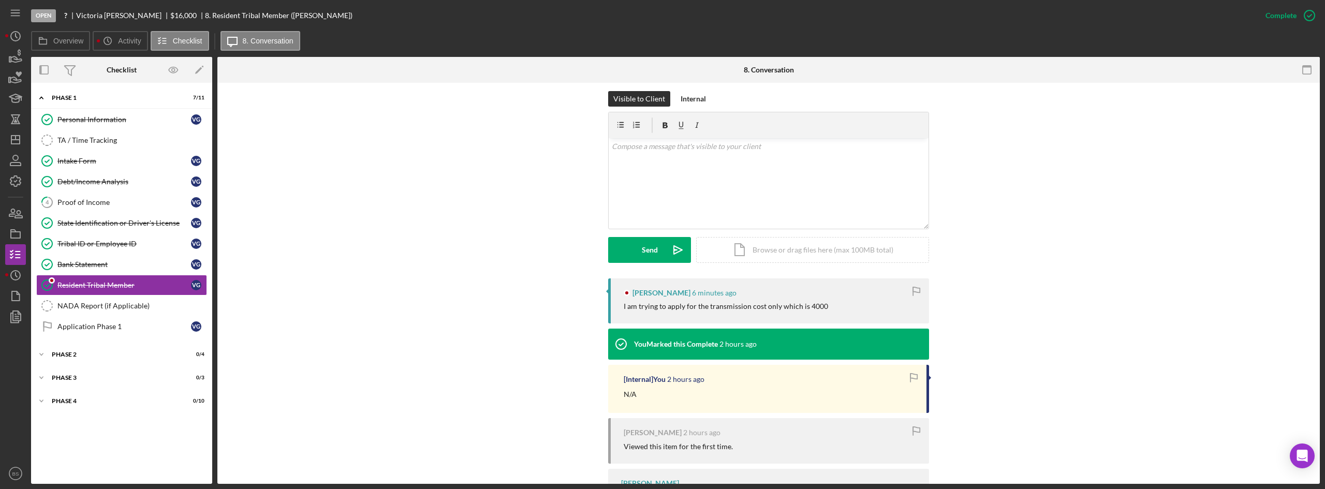
scroll to position [155, 0]
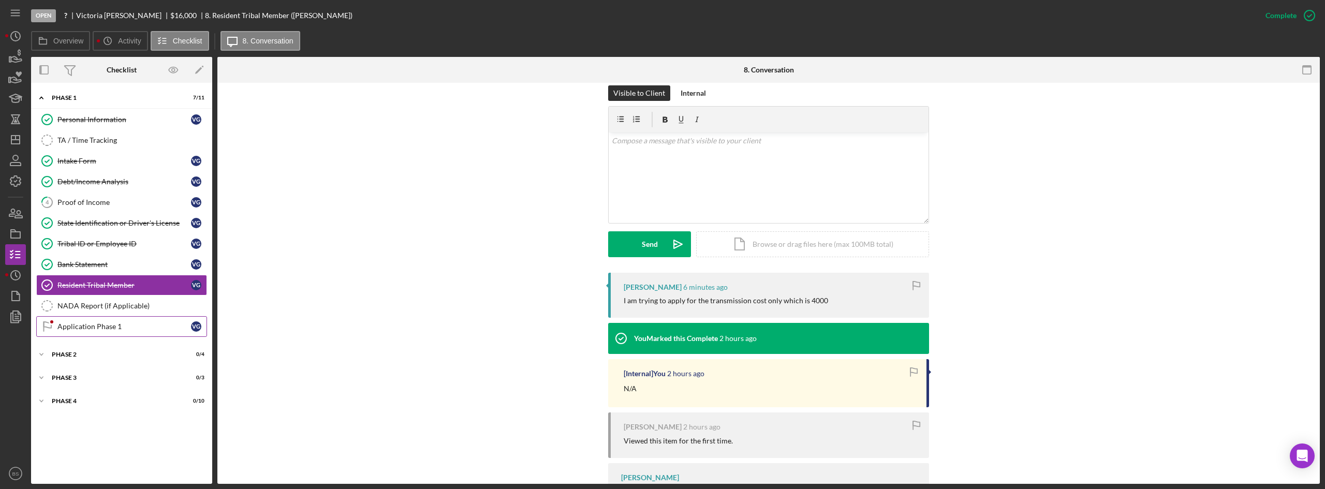
click at [114, 333] on link "Application Phase 1 Application Phase 1 V G" at bounding box center [121, 326] width 171 height 21
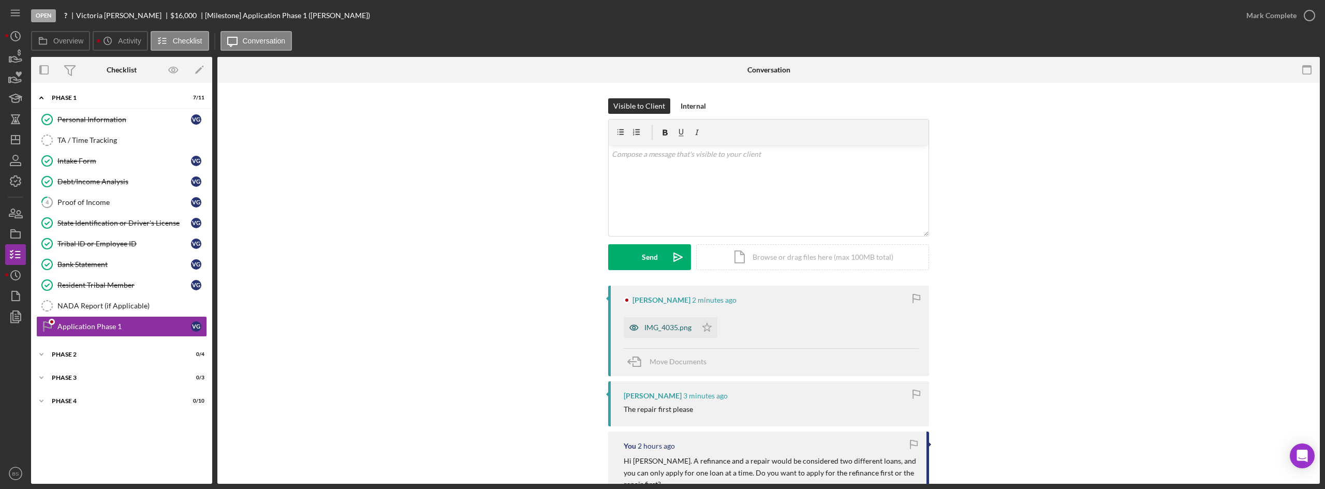
click at [663, 325] on div "IMG_4035.png" at bounding box center [668, 328] width 47 height 8
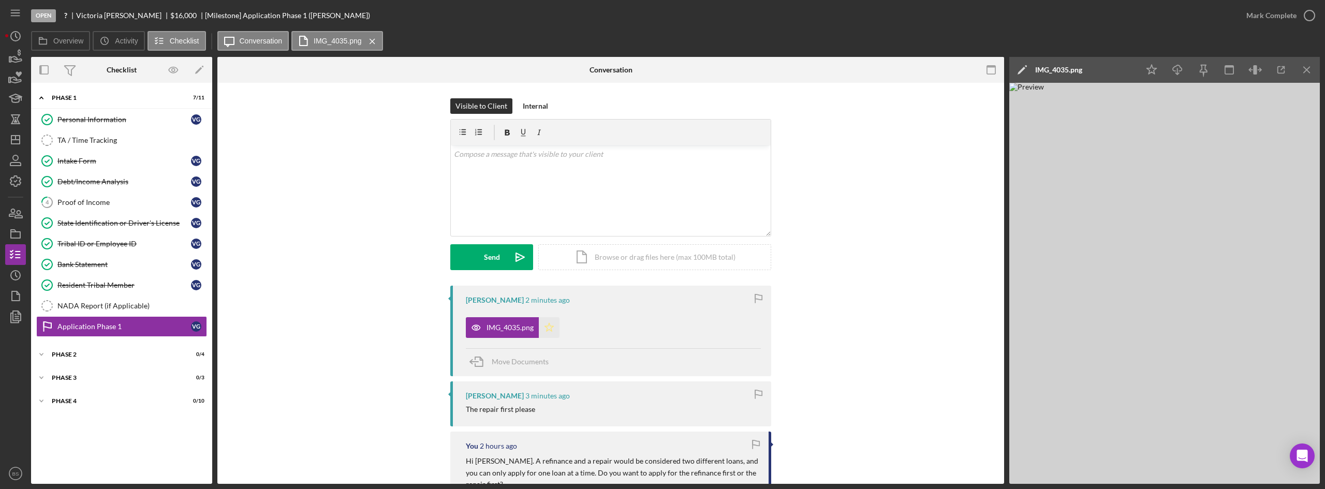
click at [551, 327] on polygon "button" at bounding box center [549, 327] width 9 height 8
click at [93, 208] on link "4 Proof of Income V G" at bounding box center [121, 202] width 171 height 21
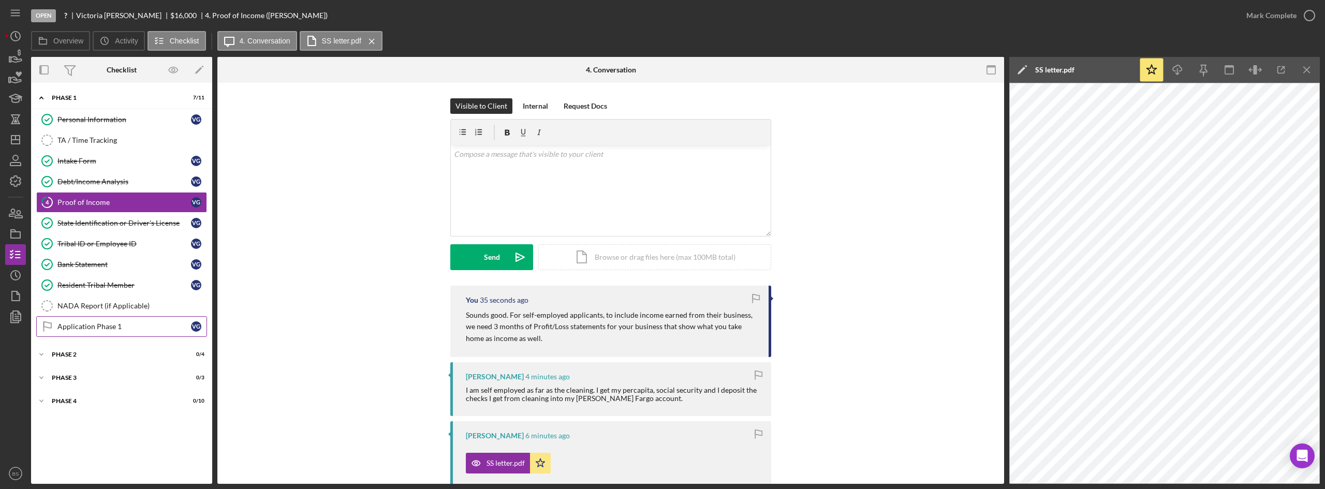
click at [115, 329] on div "Application Phase 1" at bounding box center [124, 327] width 134 height 8
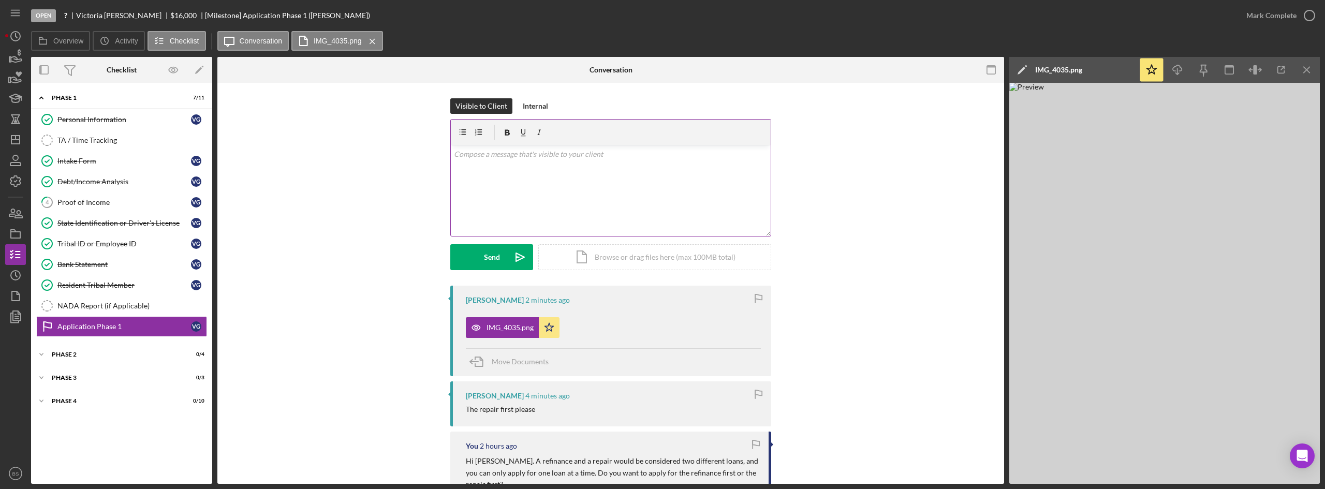
click at [549, 179] on div "v Color teal Color pink Remove color Add row above Add row below Add column bef…" at bounding box center [611, 190] width 320 height 91
click at [669, 151] on p "Received your repair estimate. Once we receive your proof of income, the applic…" at bounding box center [611, 160] width 314 height 23
click at [614, 167] on p "Received your repair estimate. Once we receive your proof of income for your bu…" at bounding box center [611, 160] width 314 height 23
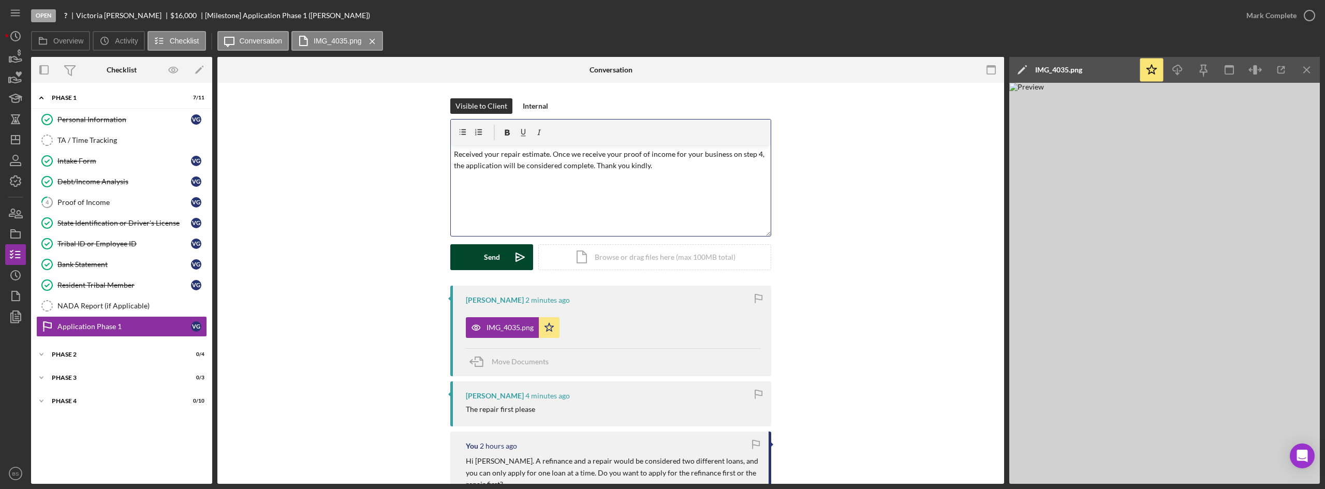
click at [501, 262] on button "Send Icon/icon-invite-send" at bounding box center [491, 257] width 83 height 26
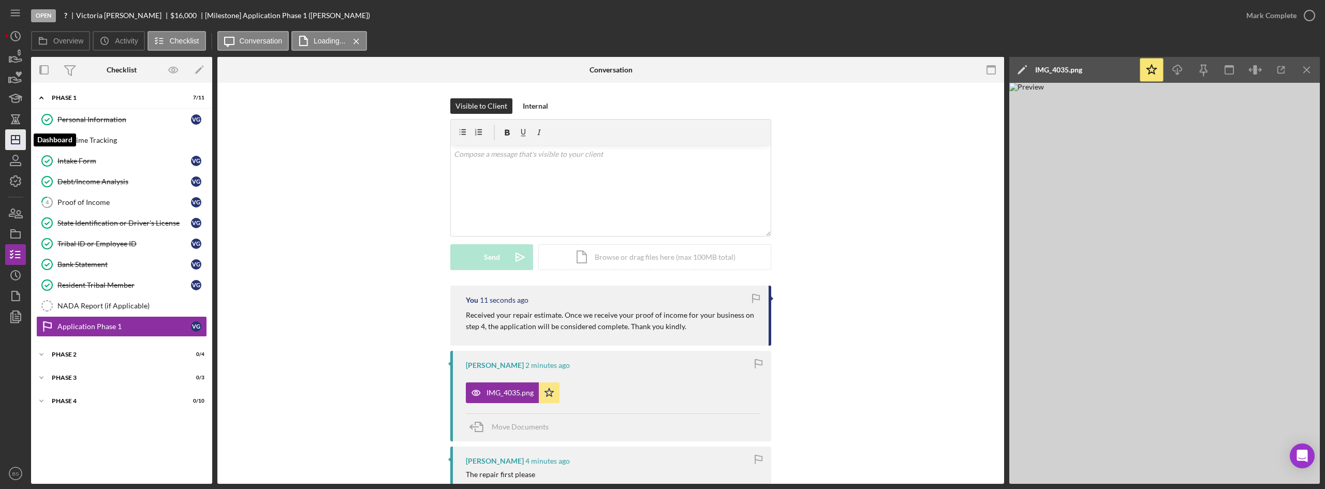
click at [24, 135] on icon "Icon/Dashboard" at bounding box center [16, 140] width 26 height 26
